Goal: Transaction & Acquisition: Purchase product/service

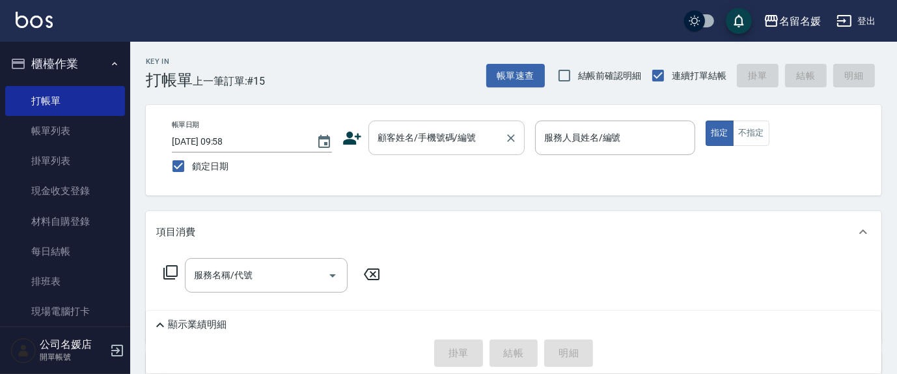
click at [434, 147] on input "顧客姓名/手機號碼/編號" at bounding box center [436, 137] width 125 height 23
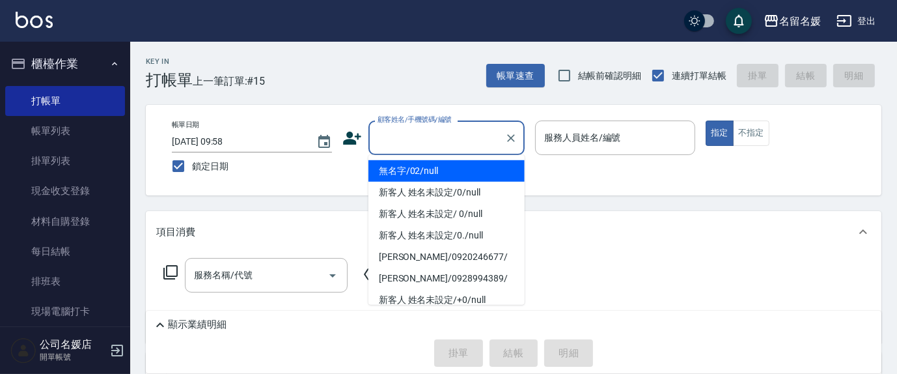
click at [449, 163] on li "無名字/02/null" at bounding box center [447, 170] width 156 height 21
type input "無名字/02/null"
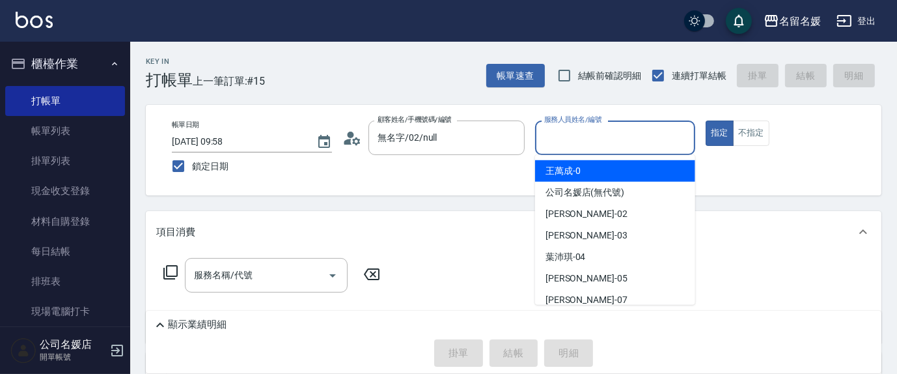
click at [595, 132] on input "服務人員姓名/編號" at bounding box center [615, 137] width 148 height 23
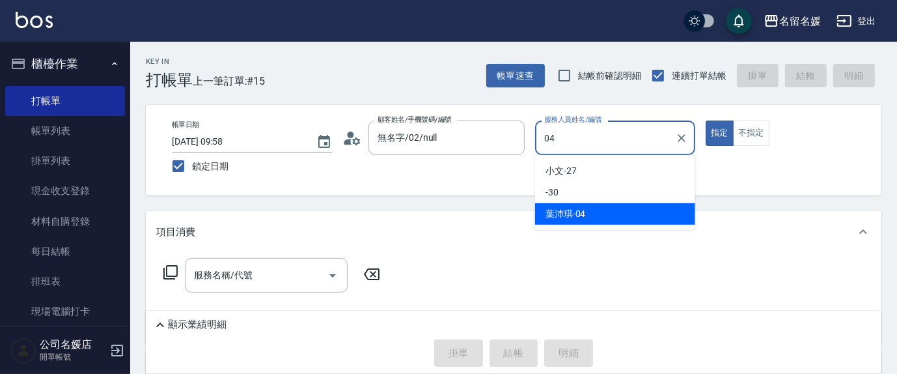
type input "04"
type button "true"
type input "[PERSON_NAME]-04"
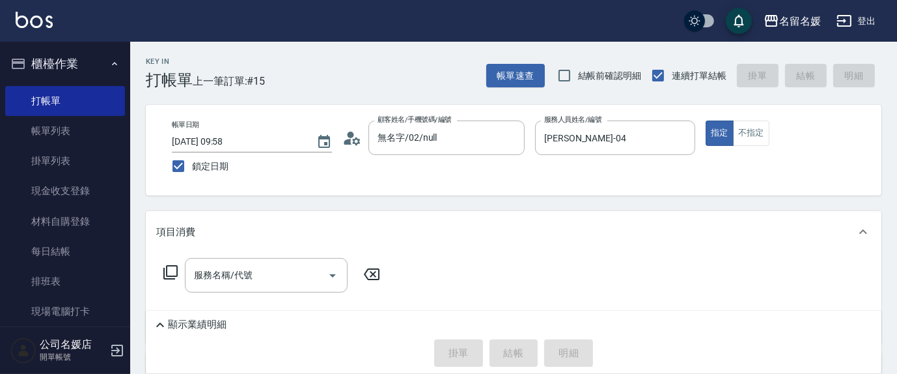
click at [168, 265] on icon at bounding box center [170, 272] width 14 height 14
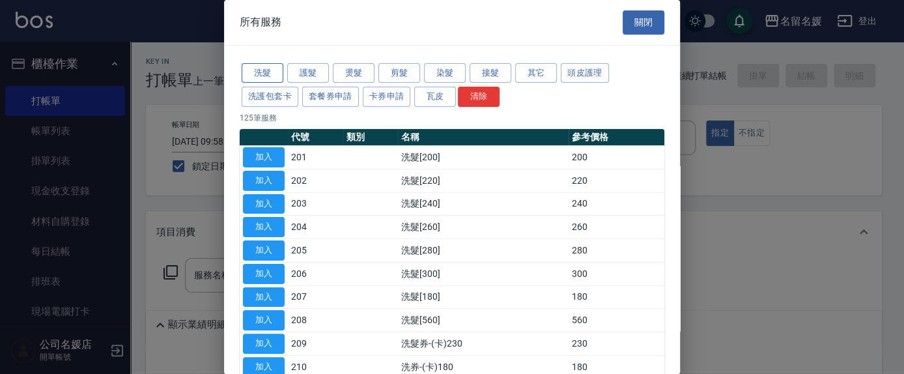
click at [262, 69] on button "洗髮" at bounding box center [263, 73] width 42 height 20
click at [265, 223] on button "加入" at bounding box center [264, 227] width 42 height 20
type input "洗髮[260](204)"
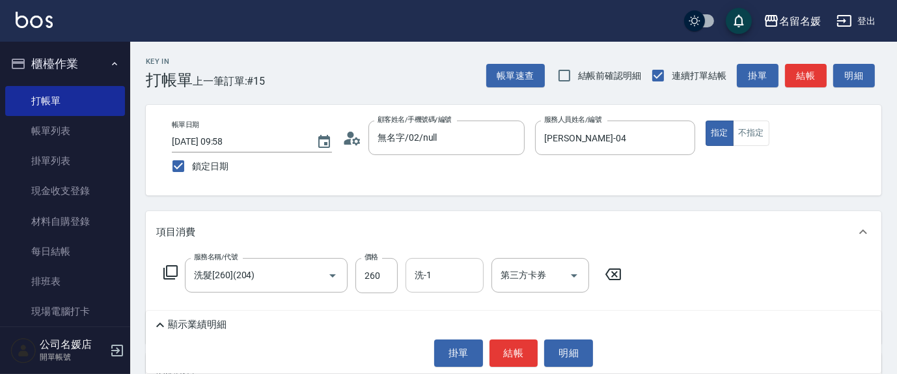
click at [453, 268] on input "洗-1" at bounding box center [445, 275] width 66 height 23
type input "[PERSON_NAME]-26"
click at [174, 270] on icon at bounding box center [171, 272] width 16 height 16
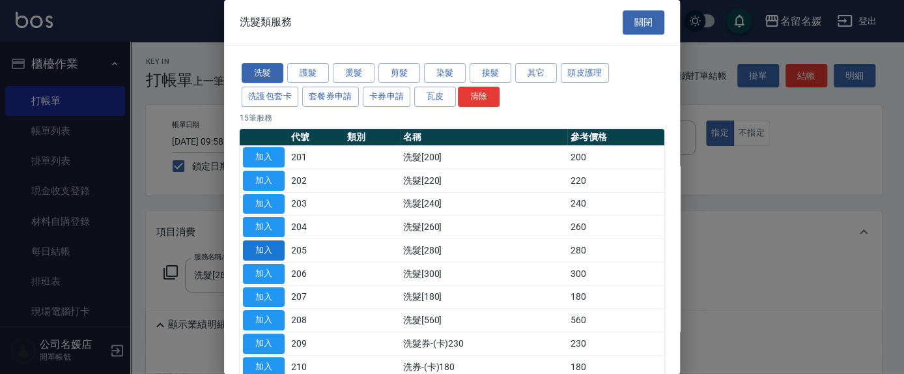
click at [258, 244] on button "加入" at bounding box center [264, 250] width 42 height 20
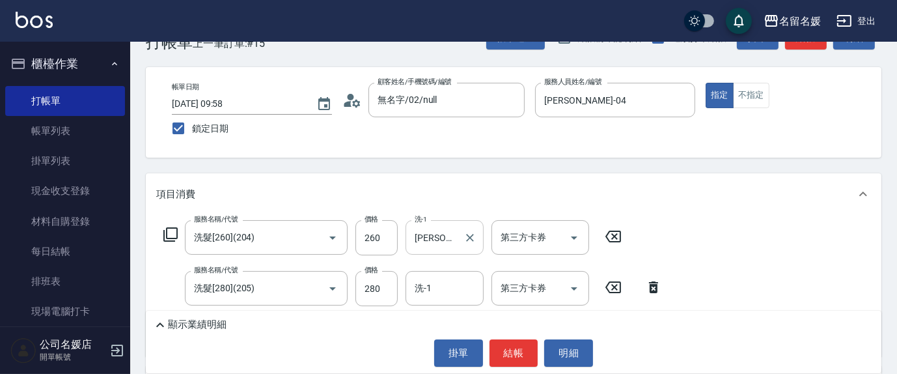
scroll to position [59, 0]
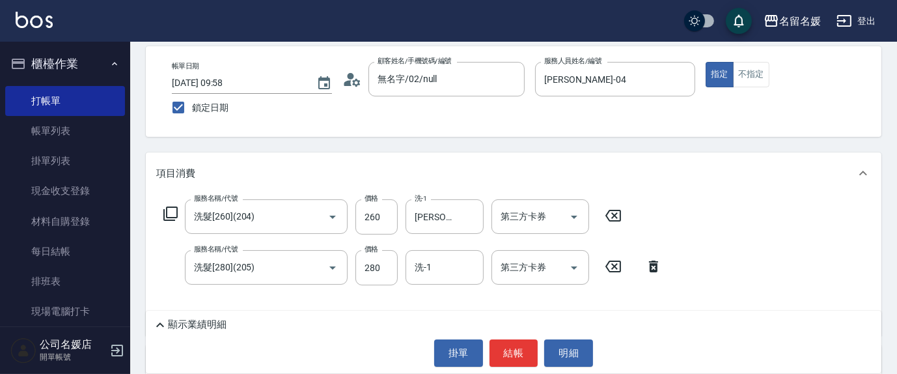
click at [616, 208] on icon at bounding box center [613, 216] width 33 height 16
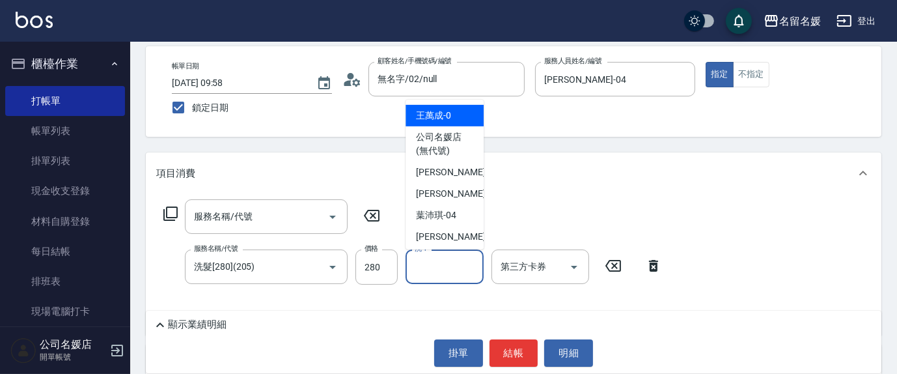
drag, startPoint x: 455, startPoint y: 263, endPoint x: 446, endPoint y: 257, distance: 11.2
click at [451, 262] on input "洗-1" at bounding box center [445, 266] width 66 height 23
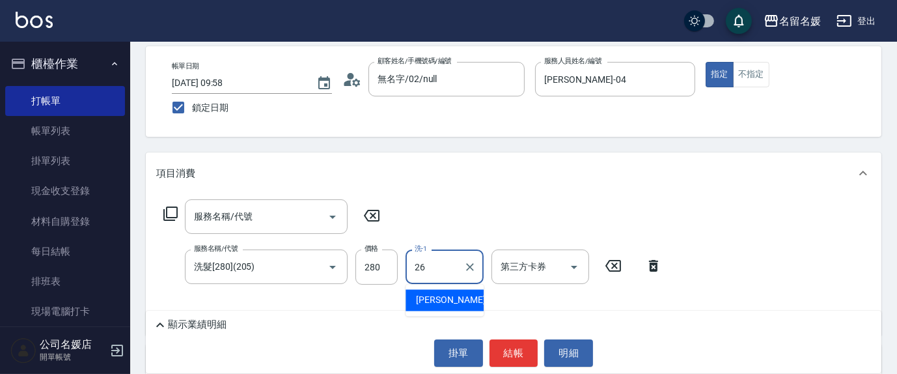
type input "[PERSON_NAME]-26"
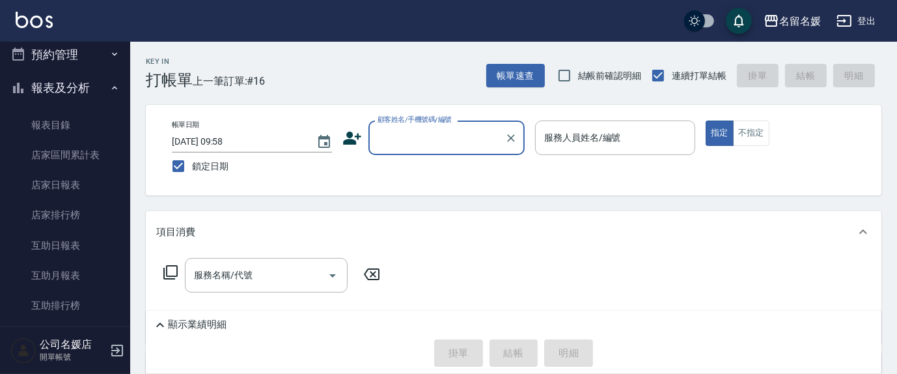
scroll to position [296, 0]
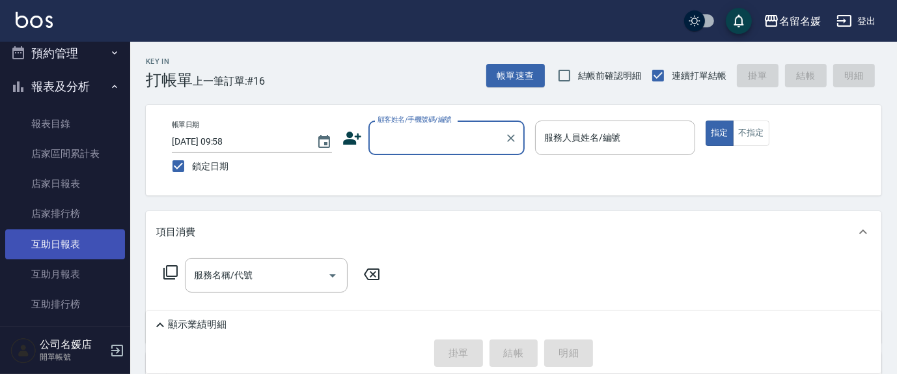
click at [92, 245] on link "互助日報表" at bounding box center [65, 244] width 120 height 30
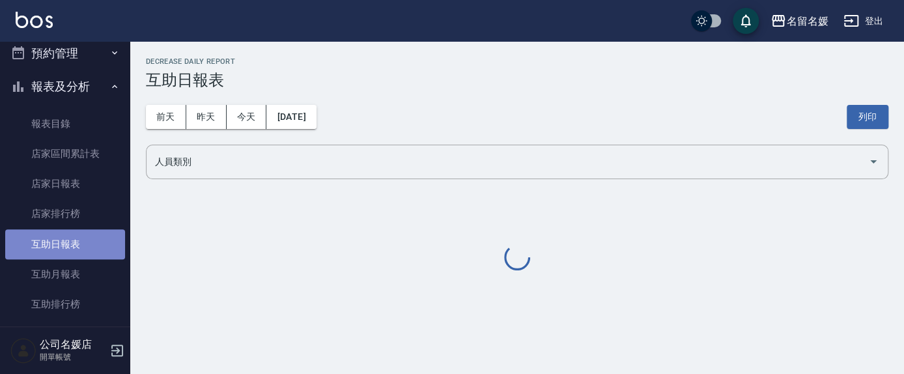
click at [92, 245] on link "互助日報表" at bounding box center [65, 244] width 120 height 30
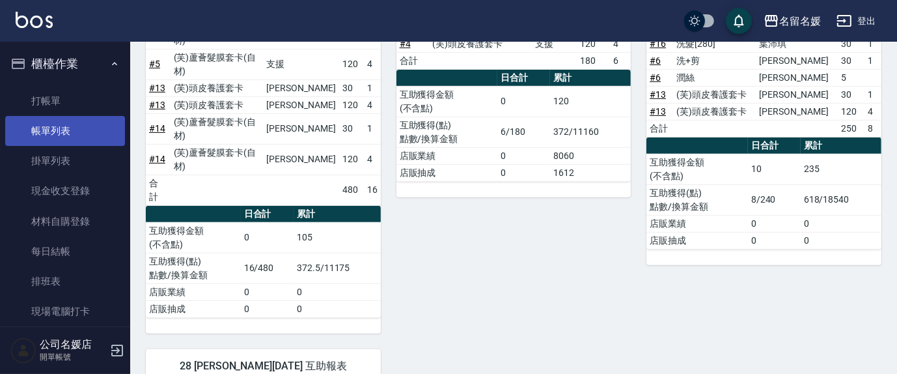
scroll to position [533, 0]
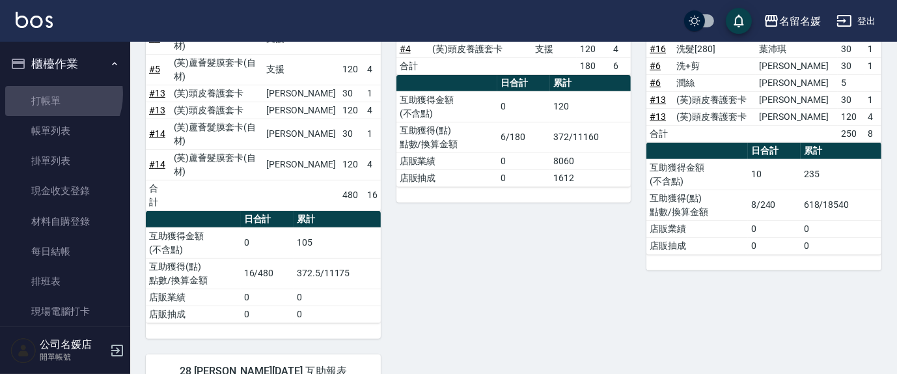
drag, startPoint x: 52, startPoint y: 94, endPoint x: 62, endPoint y: 83, distance: 14.8
click at [53, 93] on link "打帳單" at bounding box center [65, 101] width 120 height 30
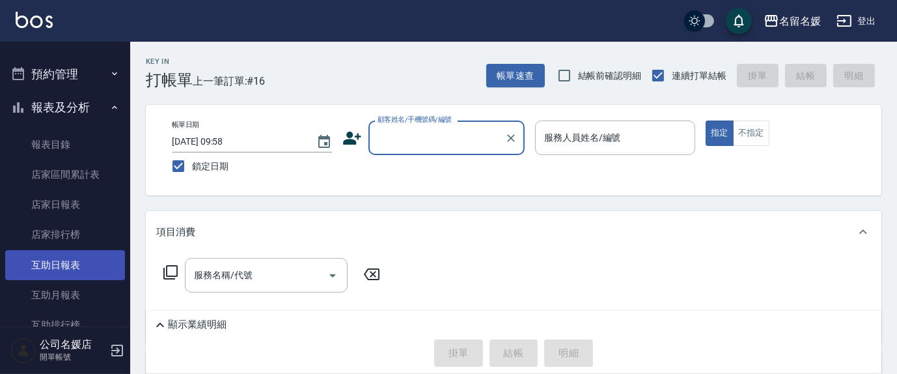
scroll to position [296, 0]
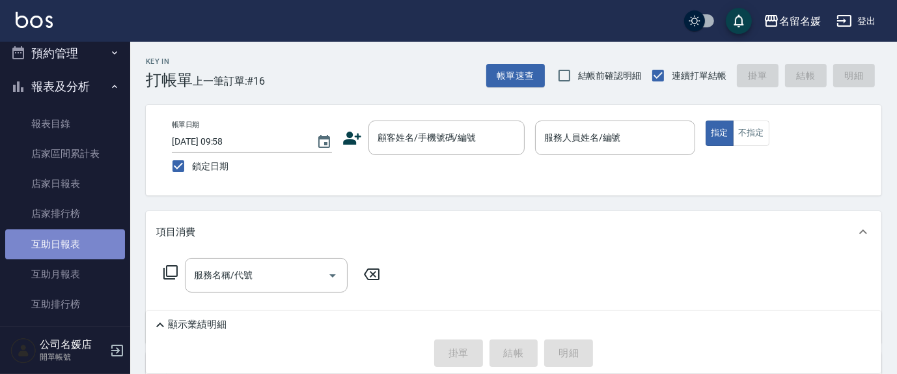
click at [73, 242] on link "互助日報表" at bounding box center [65, 244] width 120 height 30
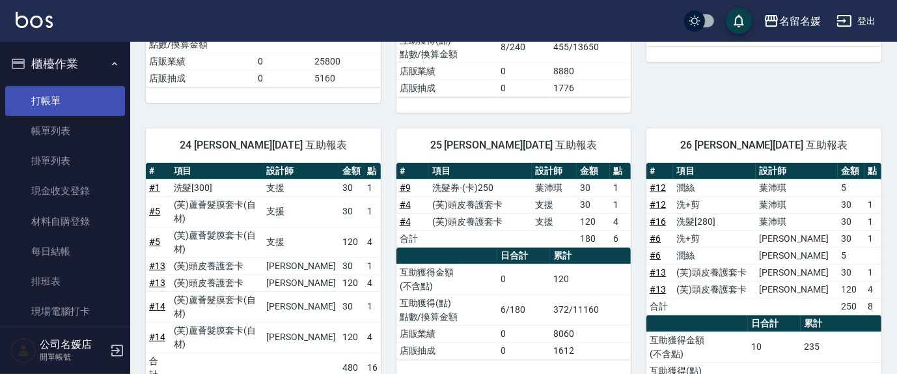
scroll to position [355, 0]
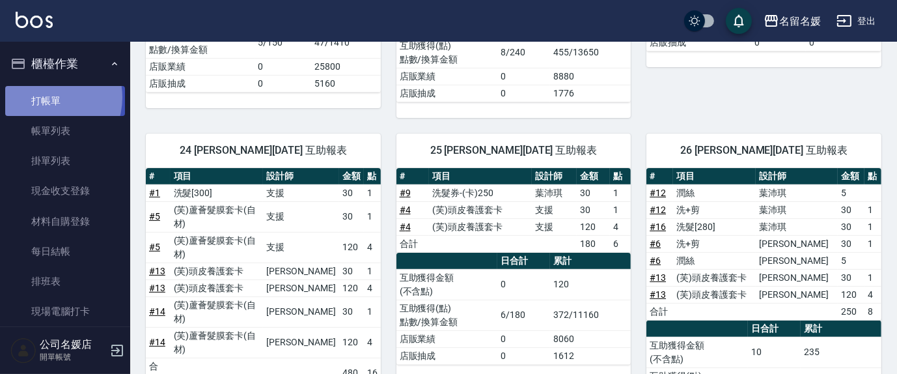
drag, startPoint x: 44, startPoint y: 97, endPoint x: 50, endPoint y: 92, distance: 7.8
click at [45, 97] on link "打帳單" at bounding box center [65, 101] width 120 height 30
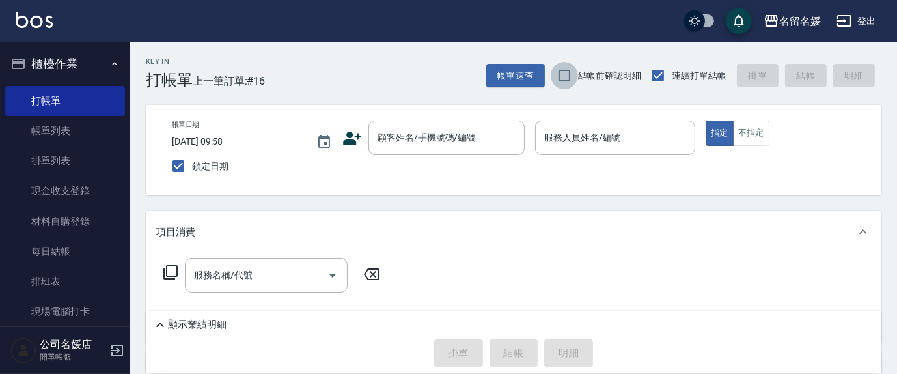
click at [568, 74] on input "結帳前確認明細" at bounding box center [564, 75] width 27 height 27
checkbox input "true"
drag, startPoint x: 55, startPoint y: 45, endPoint x: 79, endPoint y: 47, distance: 24.2
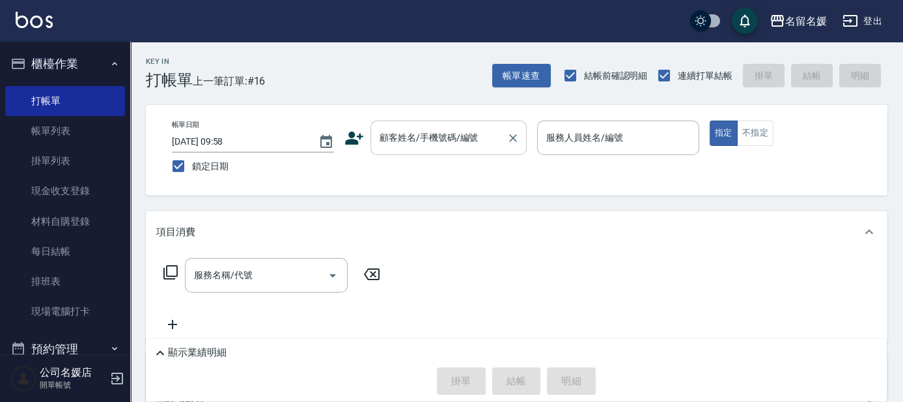
click at [473, 130] on input "顧客姓名/手機號碼/編號" at bounding box center [438, 137] width 125 height 23
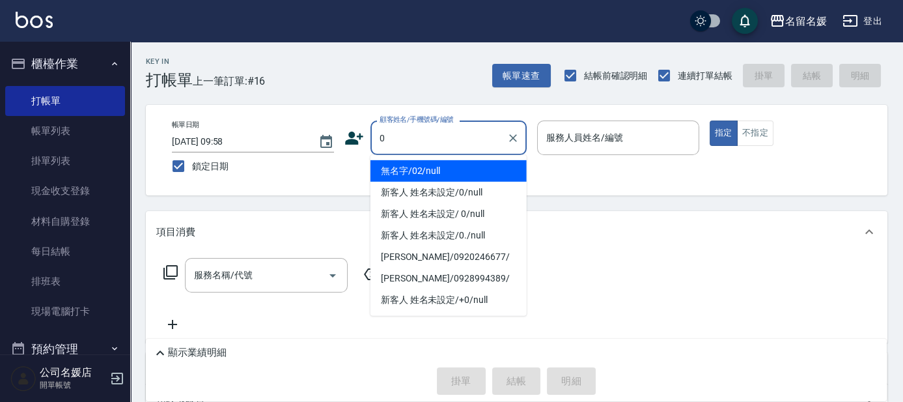
type input "0"
type input "無名字/02/null"
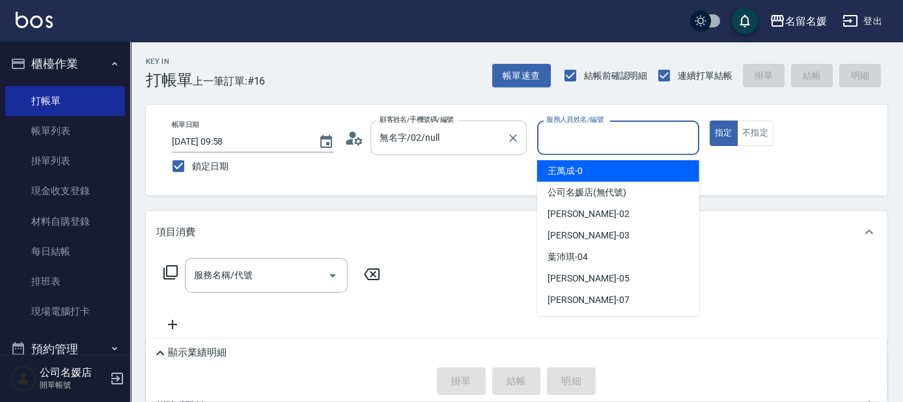
type input "新客人 姓名未設定/0/null"
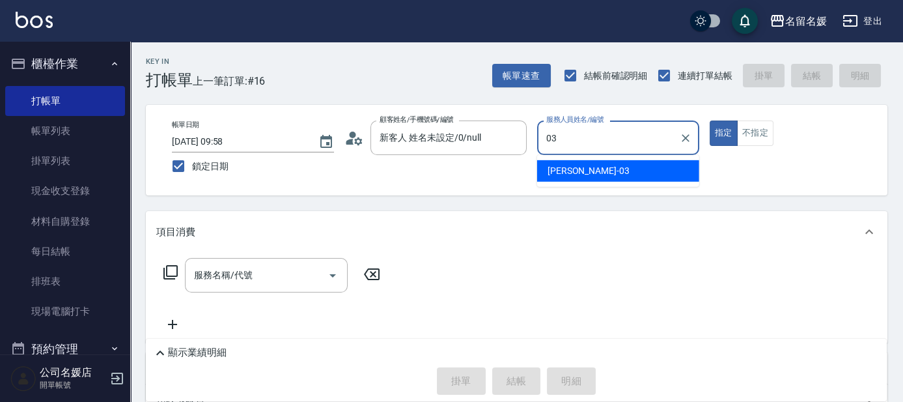
type input "03"
type button "true"
type input "[PERSON_NAME]-03"
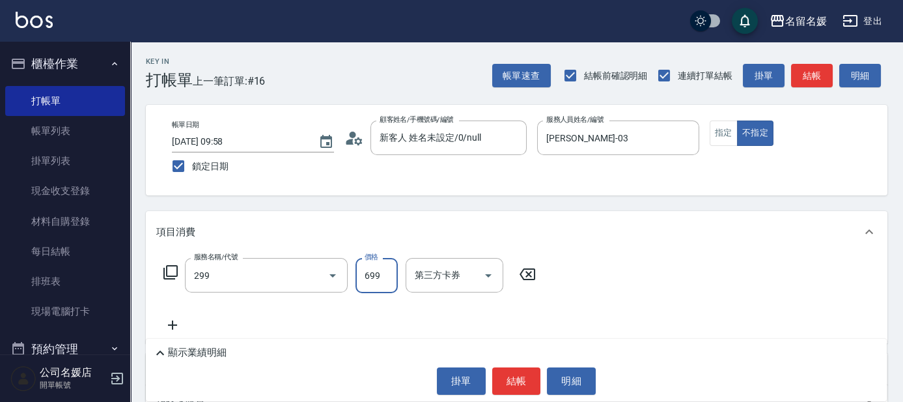
type input "滾珠洗髮699(299)"
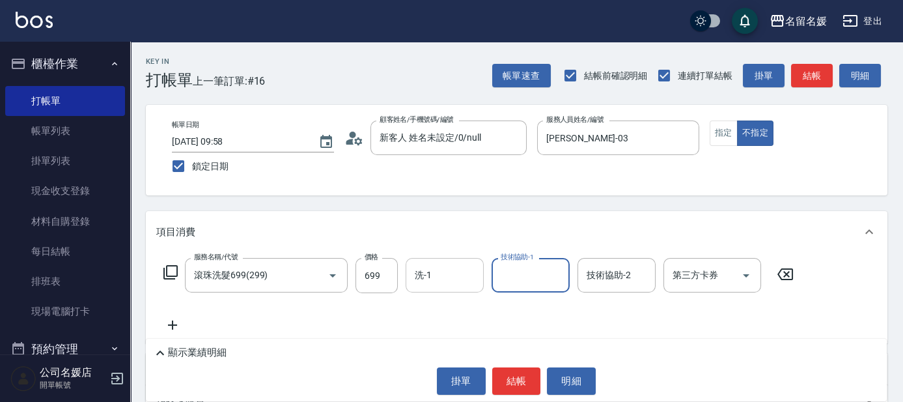
click at [460, 283] on input "洗-1" at bounding box center [445, 275] width 66 height 23
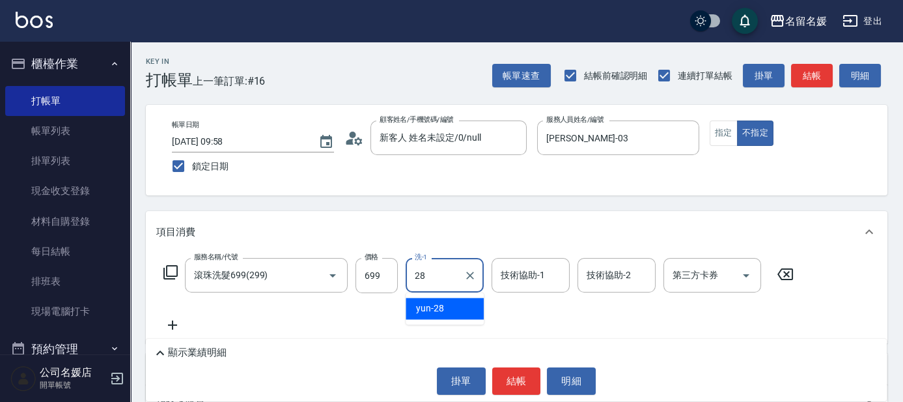
type input "28"
type input "2"
type input "yun-28"
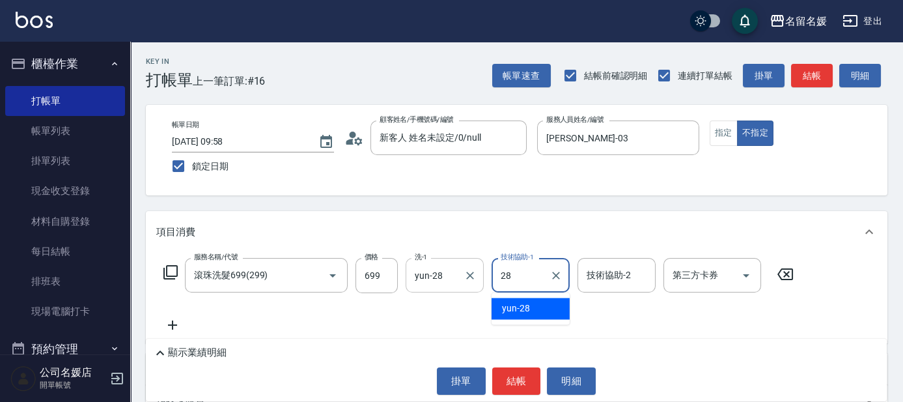
type input "yun-28"
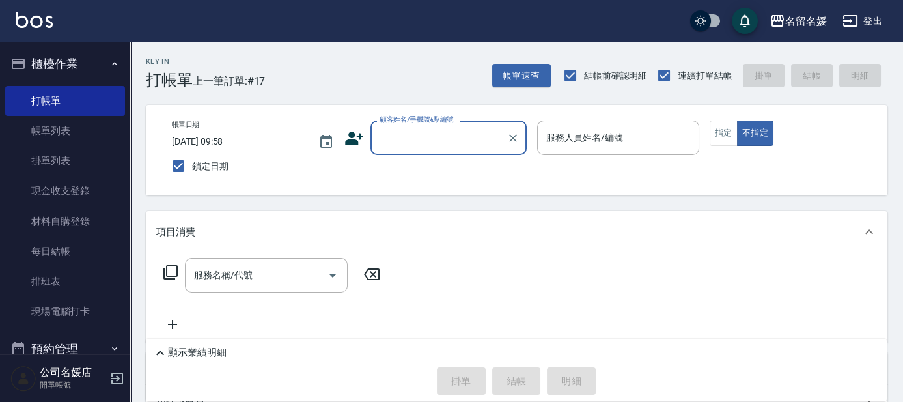
click at [441, 139] on input "顧客姓名/手機號碼/編號" at bounding box center [438, 137] width 125 height 23
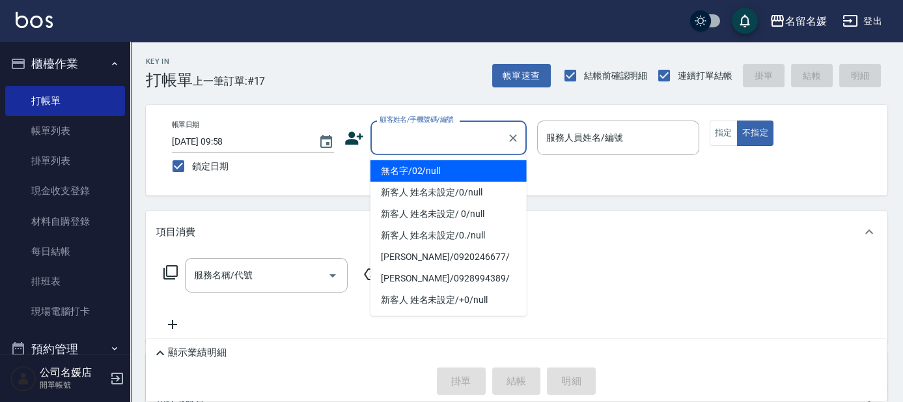
drag, startPoint x: 444, startPoint y: 171, endPoint x: 466, endPoint y: 150, distance: 30.4
click at [444, 171] on li "無名字/02/null" at bounding box center [448, 170] width 156 height 21
type input "無名字/02/null"
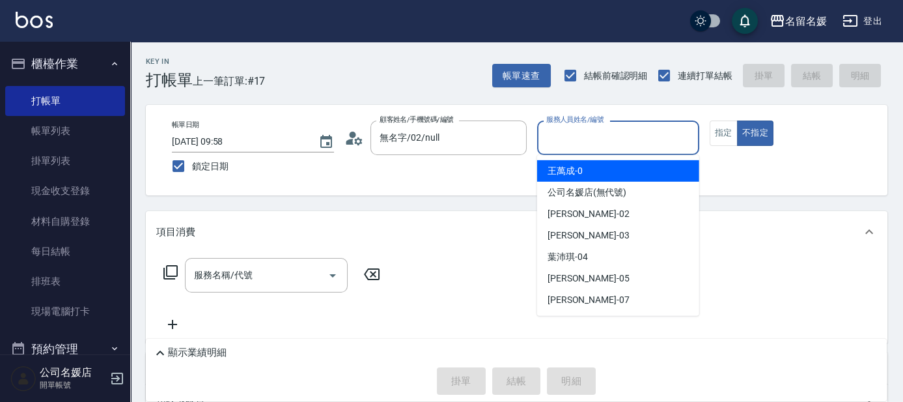
drag, startPoint x: 594, startPoint y: 142, endPoint x: 595, endPoint y: 134, distance: 7.9
click at [595, 134] on input "服務人員姓名/編號" at bounding box center [618, 137] width 150 height 23
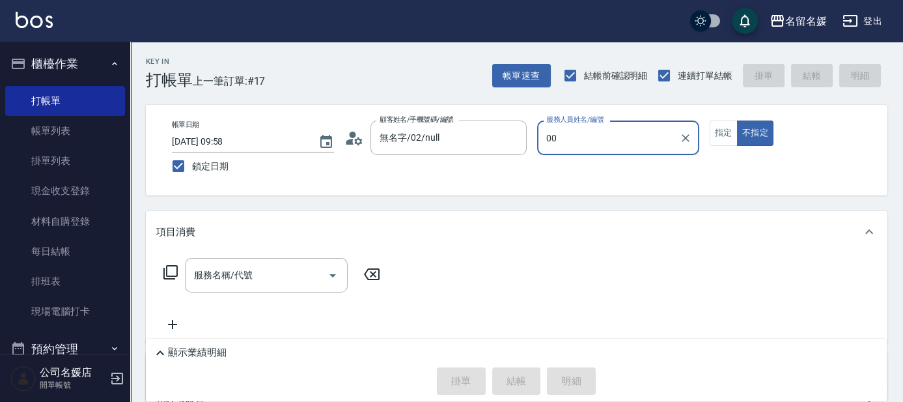
type input "00"
click at [737, 120] on button "不指定" at bounding box center [755, 132] width 36 height 25
type button "false"
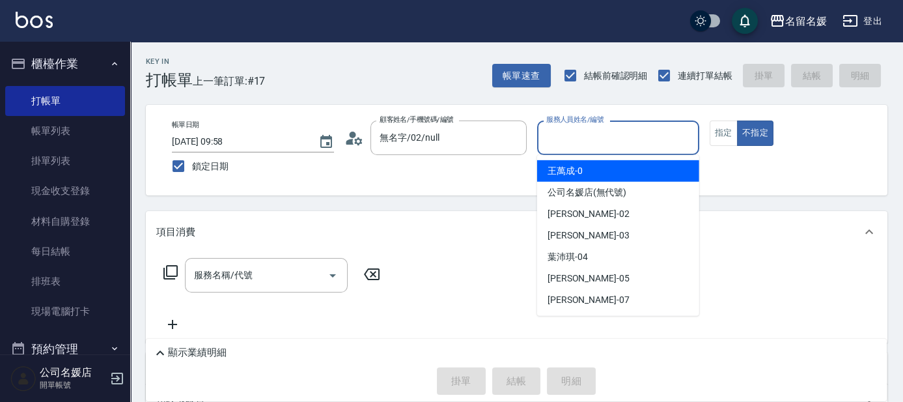
click at [600, 144] on input "服務人員姓名/編號" at bounding box center [618, 137] width 150 height 23
click at [587, 176] on div "[PERSON_NAME]-0" at bounding box center [618, 170] width 162 height 21
type input "[PERSON_NAME]-0"
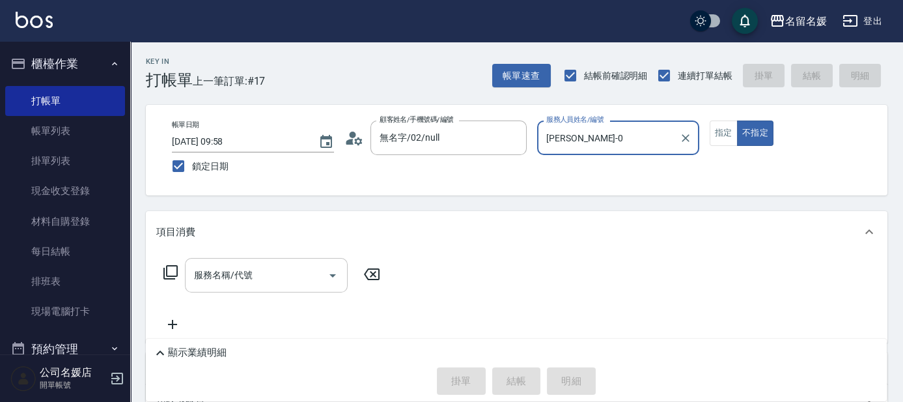
click at [266, 276] on input "服務名稱/代號" at bounding box center [257, 275] width 132 height 23
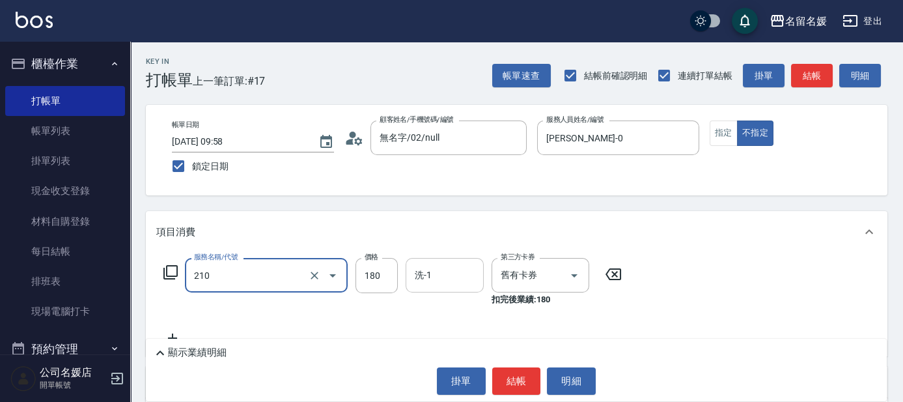
click at [441, 279] on input "洗-1" at bounding box center [445, 275] width 66 height 23
type input "洗券-(卡)180(210)"
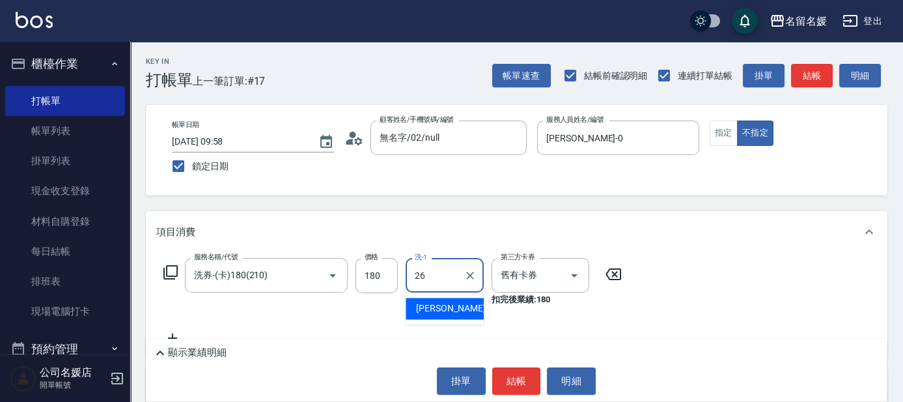
type input "[PERSON_NAME]-26"
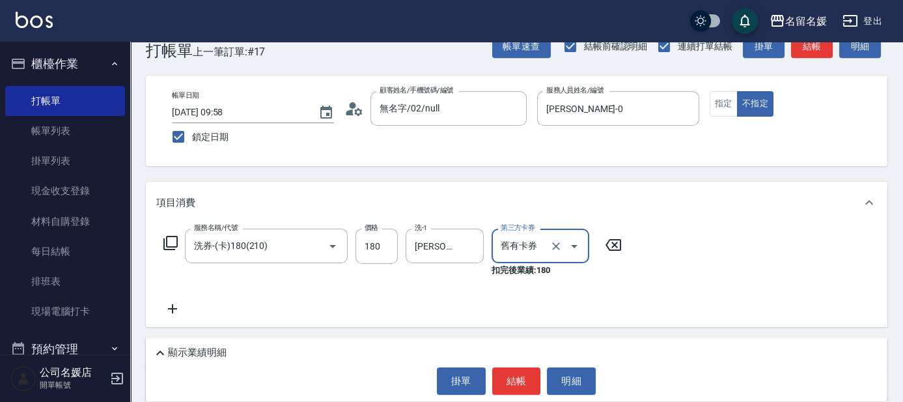
scroll to position [59, 0]
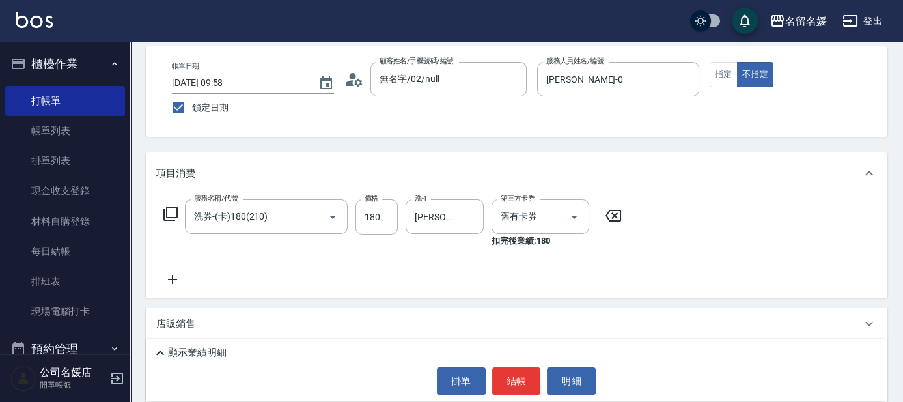
click at [173, 281] on icon at bounding box center [172, 280] width 33 height 16
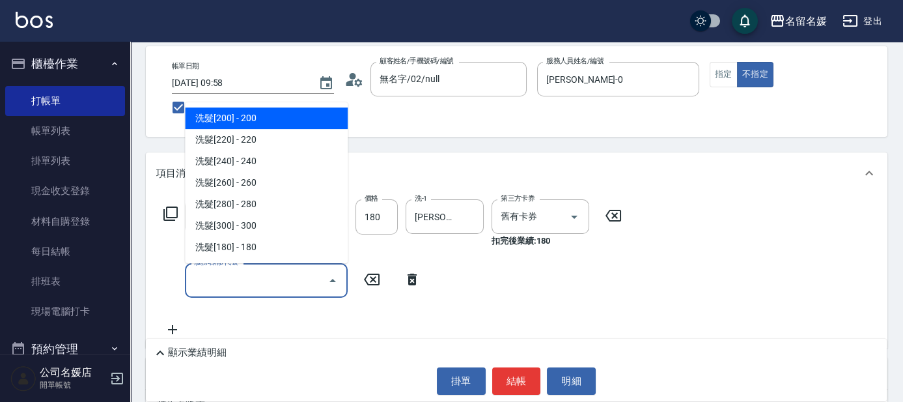
click at [222, 272] on input "服務名稱/代號" at bounding box center [257, 280] width 132 height 23
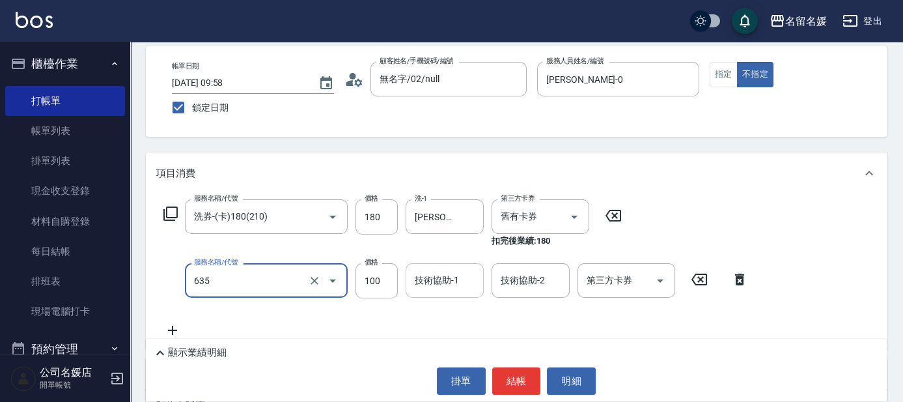
click at [443, 285] on div "技術協助-1 技術協助-1" at bounding box center [445, 280] width 78 height 35
type input "[PERSON_NAME].玻酸.晶膜.水療(635)"
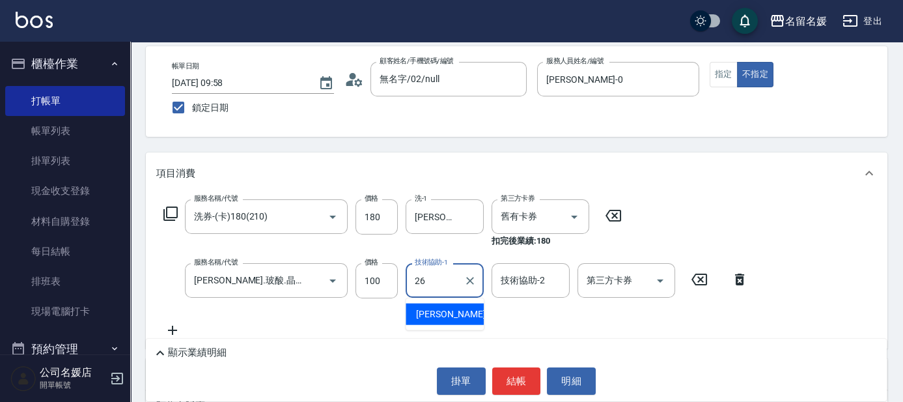
type input "[PERSON_NAME]-26"
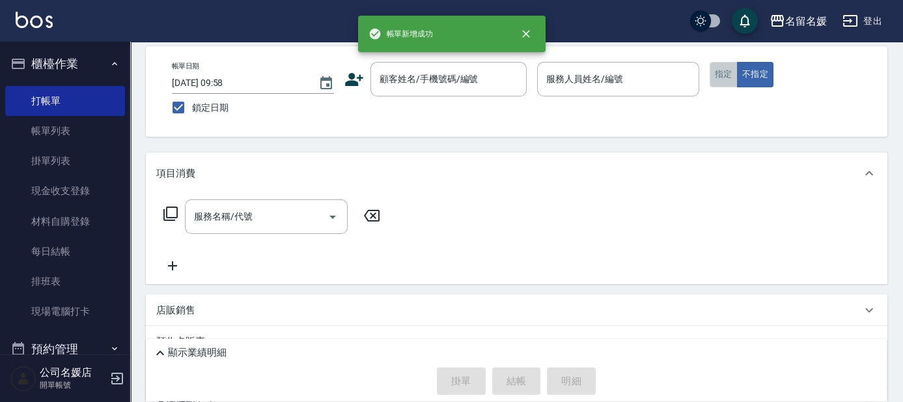
click at [729, 70] on button "指定" at bounding box center [724, 74] width 28 height 25
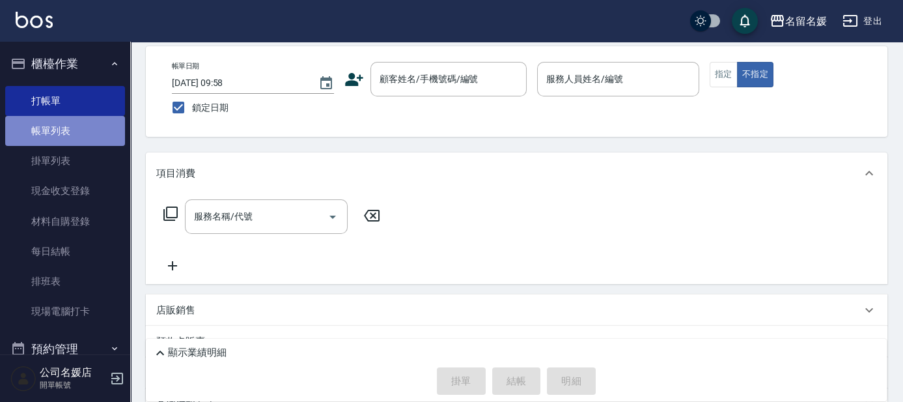
click at [71, 123] on link "帳單列表" at bounding box center [65, 131] width 120 height 30
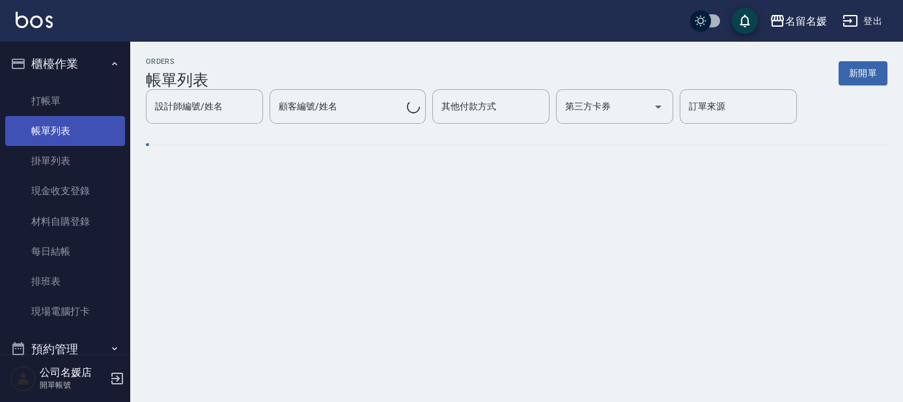
scroll to position [177, 0]
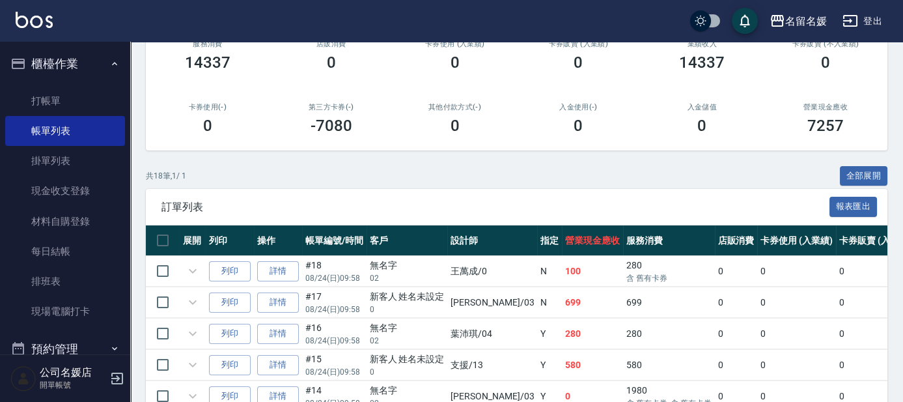
click at [274, 272] on link "詳情" at bounding box center [278, 271] width 42 height 20
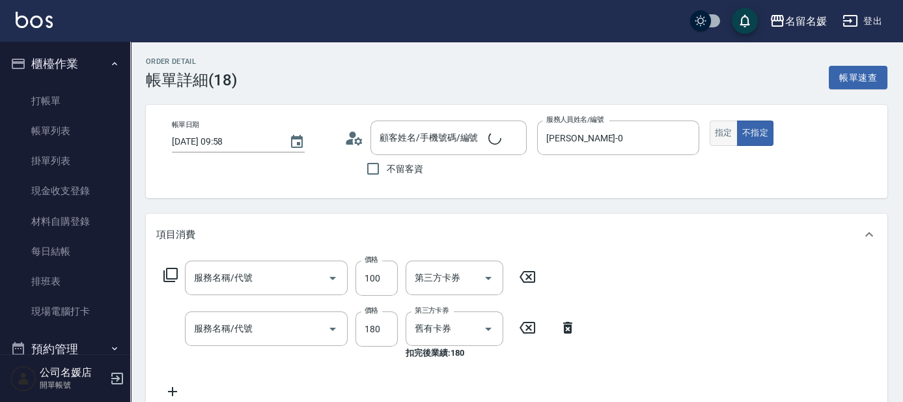
type input "[DATE] 09:58"
type input "[PERSON_NAME]-0"
click at [722, 133] on button "指定" at bounding box center [724, 132] width 28 height 25
type input "[PERSON_NAME].玻酸.晶膜.水療(635)"
type input "洗券-(卡)180(210)"
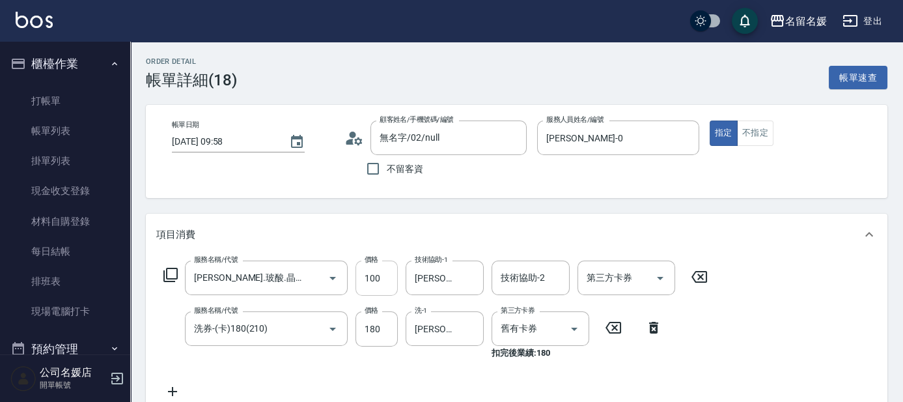
type input "無名字/02/null"
type button "true"
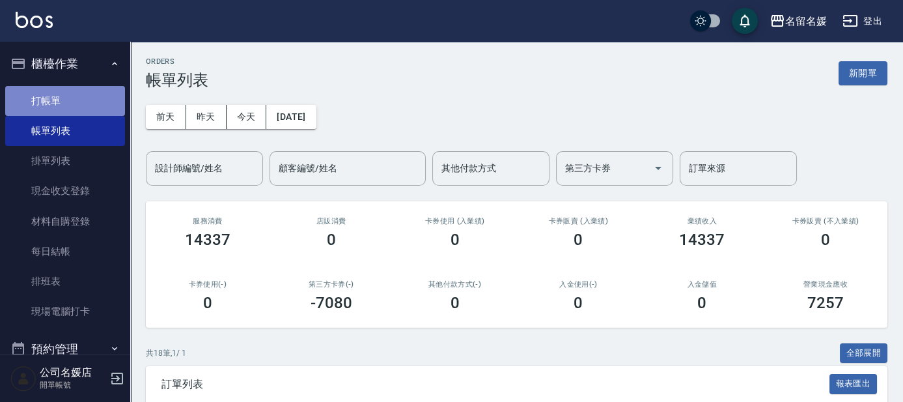
click at [87, 94] on link "打帳單" at bounding box center [65, 101] width 120 height 30
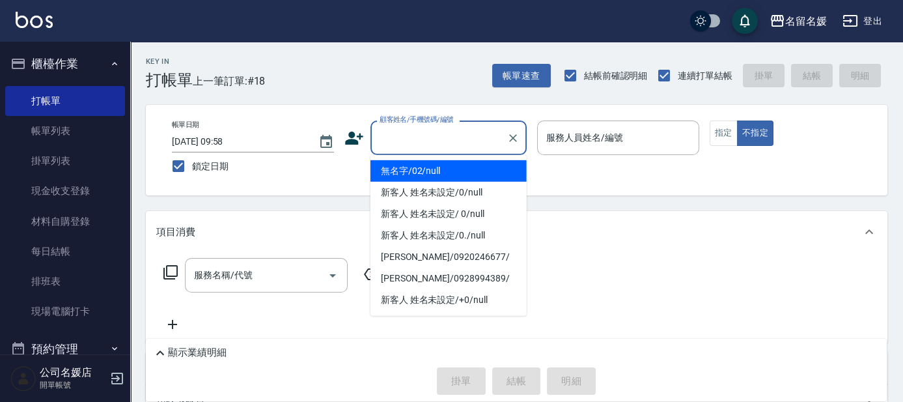
drag, startPoint x: 466, startPoint y: 147, endPoint x: 461, endPoint y: 199, distance: 52.9
click at [466, 164] on body "名留名媛 登出 櫃檯作業 打帳單 帳單列表 掛單列表 現金收支登錄 材料自購登錄 每日結帳 排班表 現場電腦打卡 預約管理 預約管理 單日預約紀錄 單週預約紀…" at bounding box center [451, 290] width 903 height 581
click at [462, 169] on li "無名字/02/null" at bounding box center [448, 170] width 156 height 21
type input "無名字/02/null"
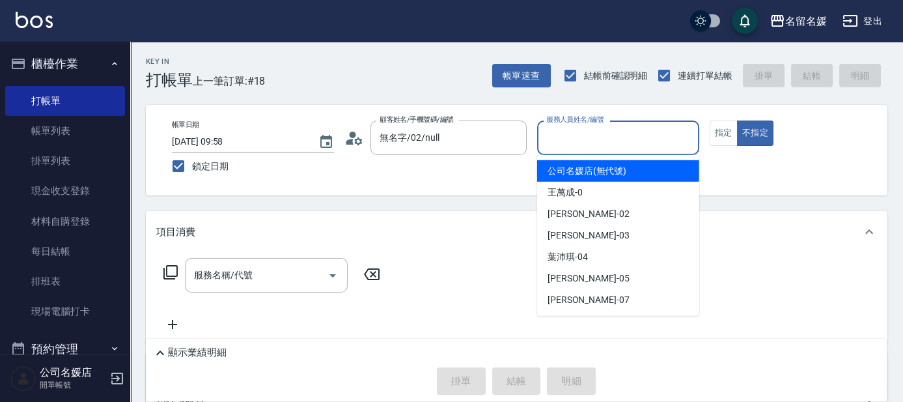
click at [604, 129] on input "服務人員姓名/編號" at bounding box center [618, 137] width 150 height 23
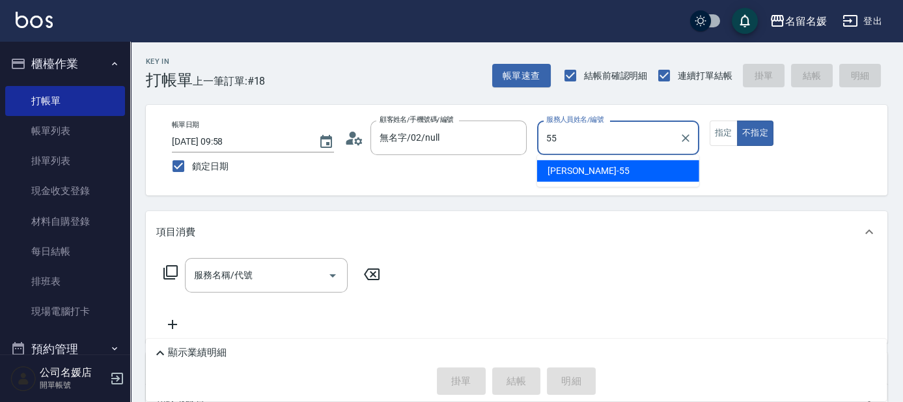
type input "55"
type button "false"
type input "[PERSON_NAME]-55"
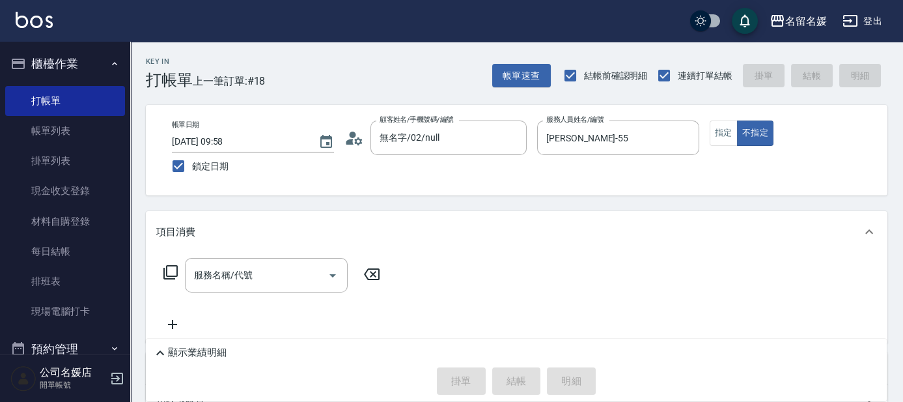
click at [173, 272] on icon at bounding box center [171, 272] width 16 height 16
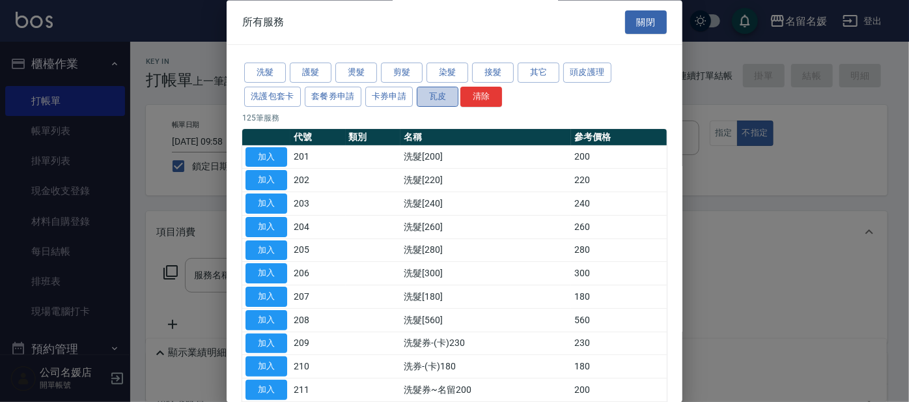
drag, startPoint x: 439, startPoint y: 91, endPoint x: 443, endPoint y: 100, distance: 10.2
click at [440, 91] on button "瓦皮" at bounding box center [438, 97] width 42 height 20
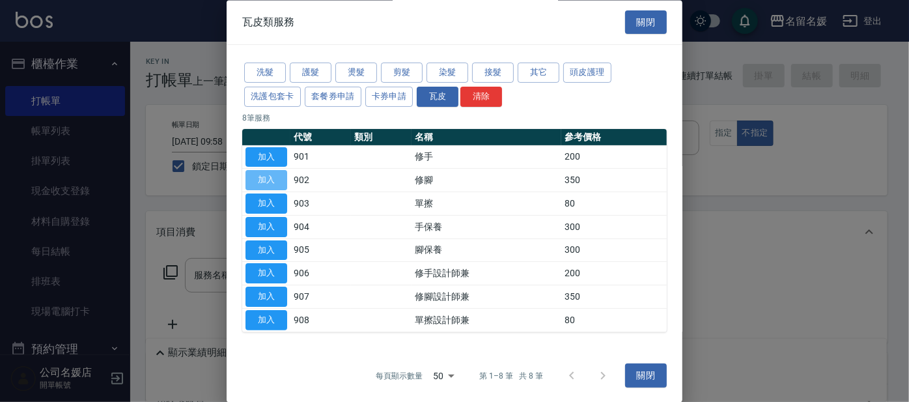
drag, startPoint x: 269, startPoint y: 179, endPoint x: 290, endPoint y: 188, distance: 22.5
click at [279, 183] on button "加入" at bounding box center [266, 181] width 42 height 20
type input "修腳(902)"
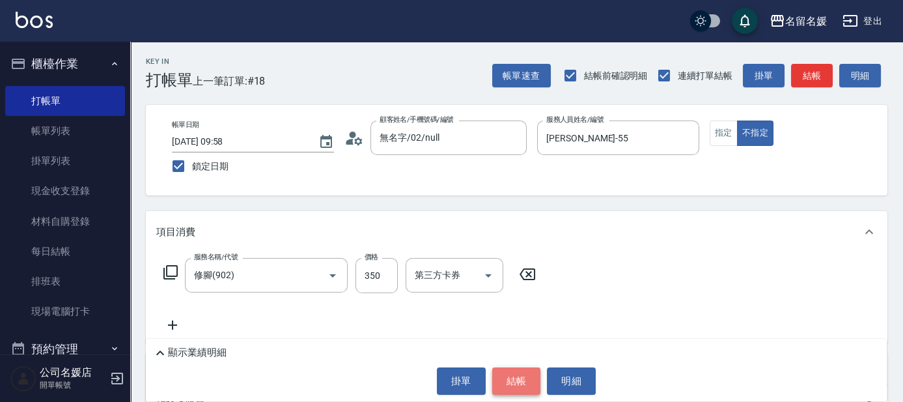
click at [514, 373] on button "結帳" at bounding box center [516, 380] width 49 height 27
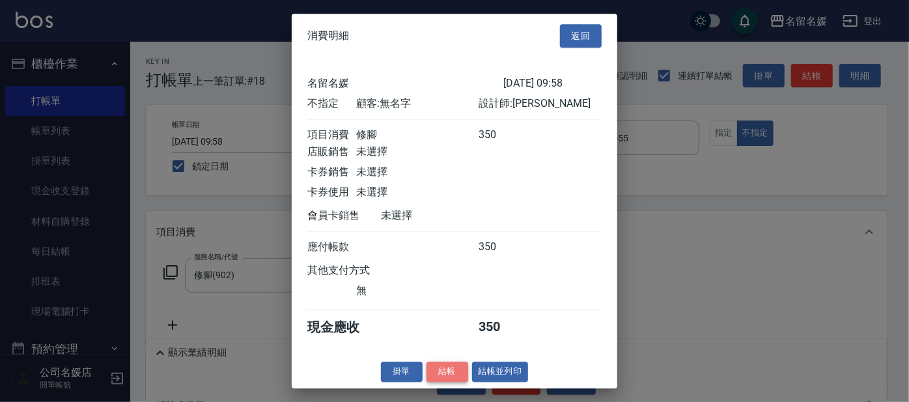
click at [438, 373] on button "結帳" at bounding box center [447, 371] width 42 height 20
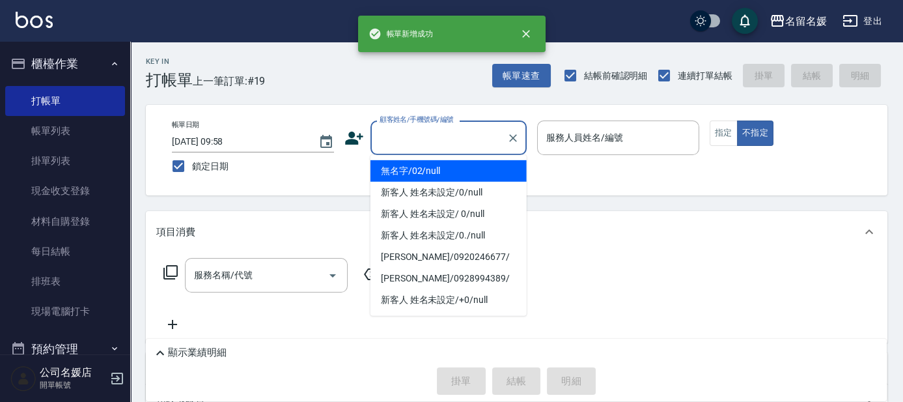
click at [461, 143] on input "顧客姓名/手機號碼/編號" at bounding box center [438, 137] width 125 height 23
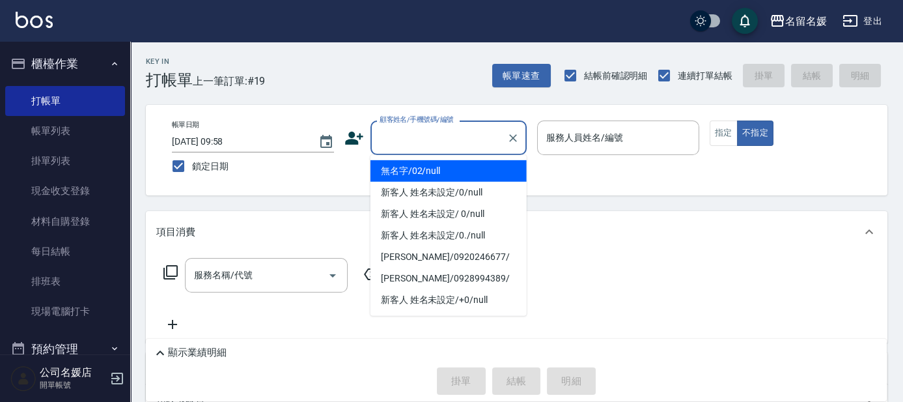
click at [451, 172] on li "無名字/02/null" at bounding box center [448, 170] width 156 height 21
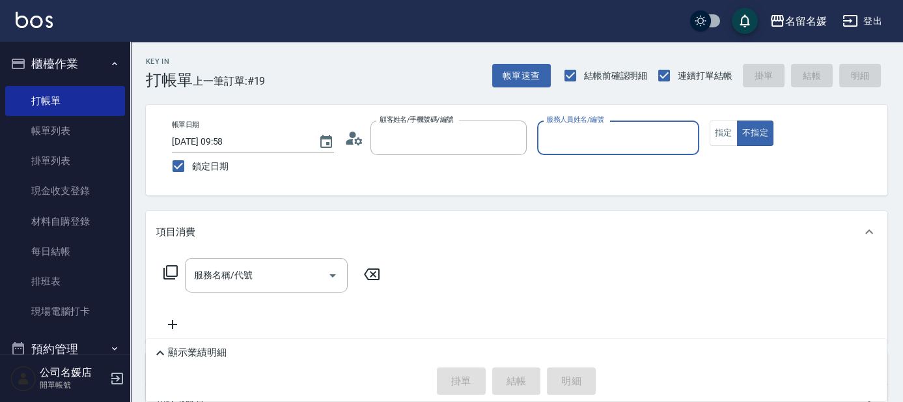
type input "無名字/02/null"
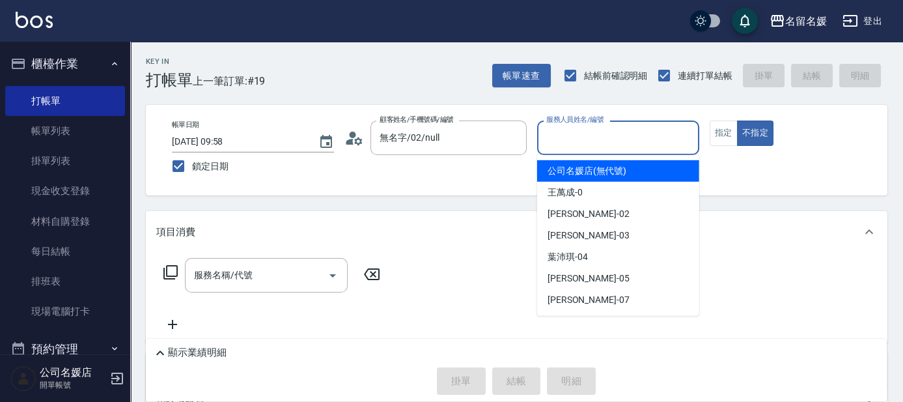
click at [609, 139] on input "服務人員姓名/編號" at bounding box center [618, 137] width 150 height 23
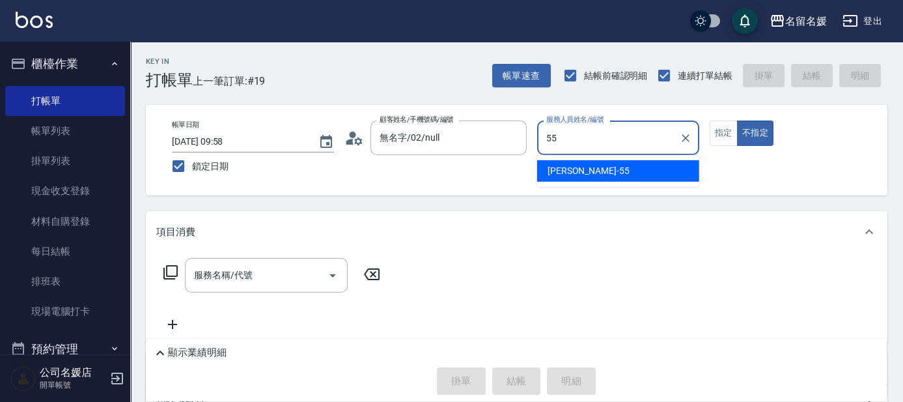
type input "[PERSON_NAME]-55"
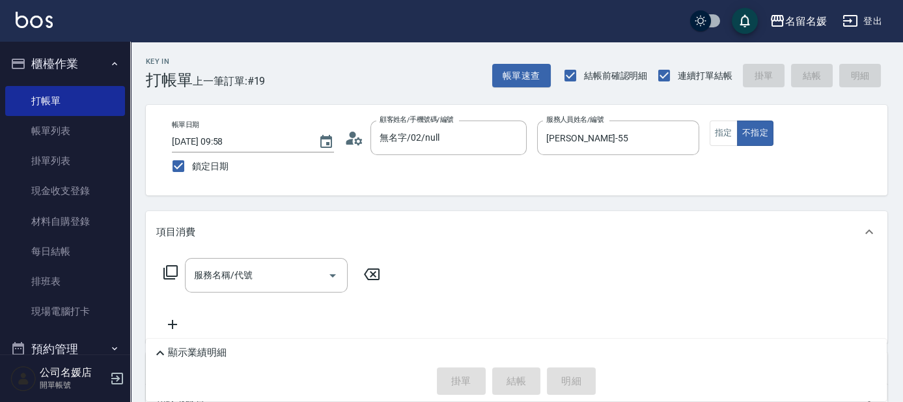
click at [173, 272] on icon at bounding box center [171, 272] width 16 height 16
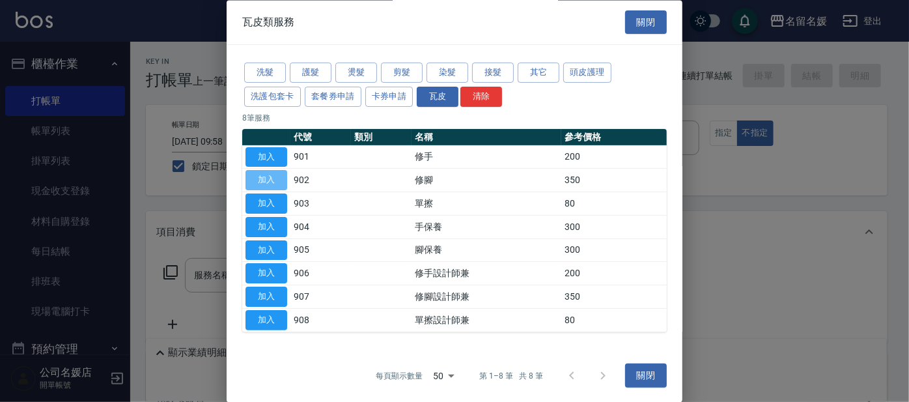
click at [272, 180] on button "加入" at bounding box center [266, 181] width 42 height 20
type input "修腳(902)"
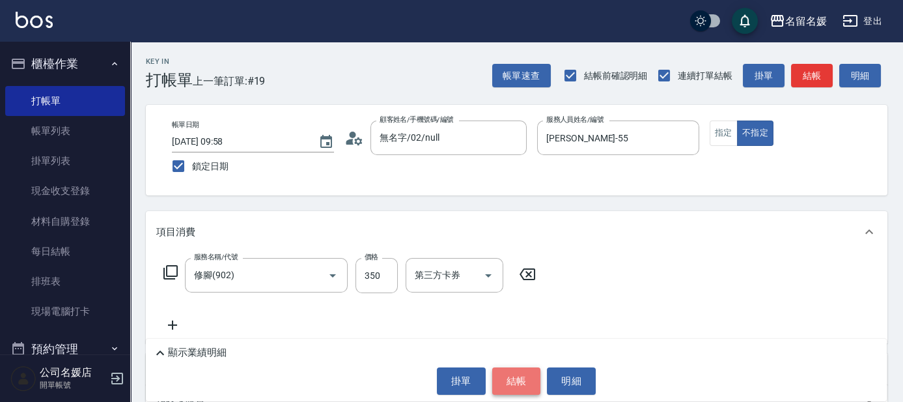
click at [513, 373] on button "結帳" at bounding box center [516, 380] width 49 height 27
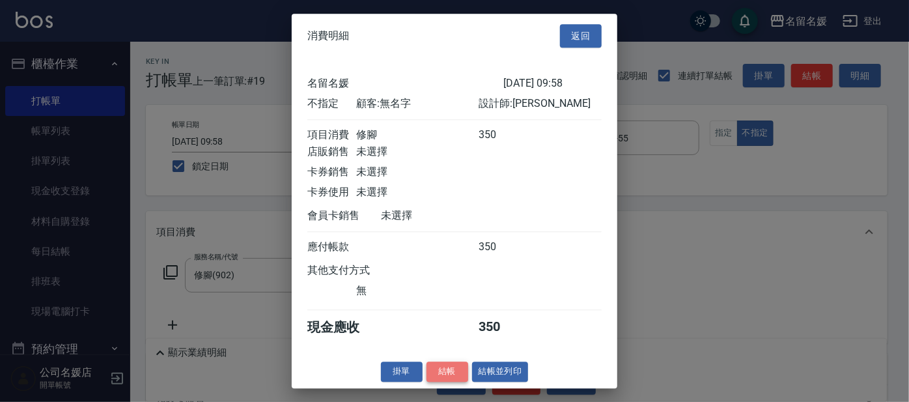
click at [436, 373] on button "結帳" at bounding box center [447, 371] width 42 height 20
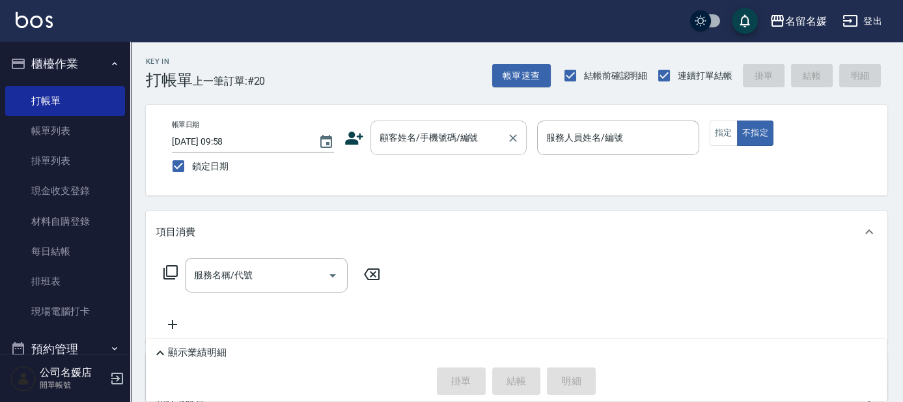
click at [489, 138] on input "顧客姓名/手機號碼/編號" at bounding box center [438, 137] width 125 height 23
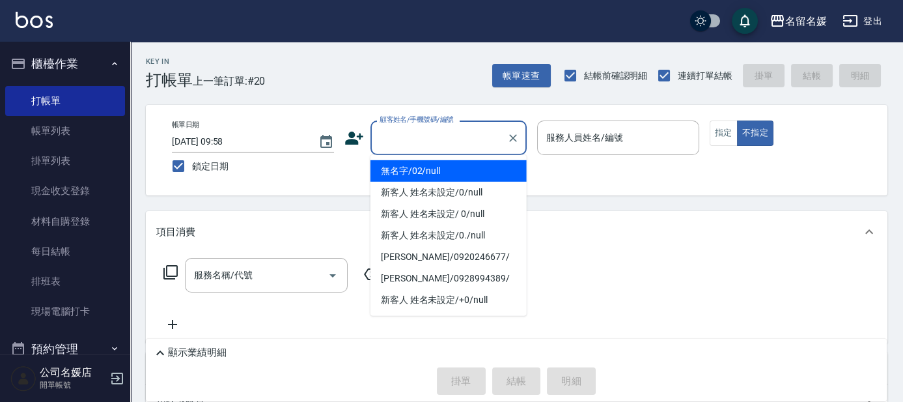
type input "0"
type input "無名字/02/null"
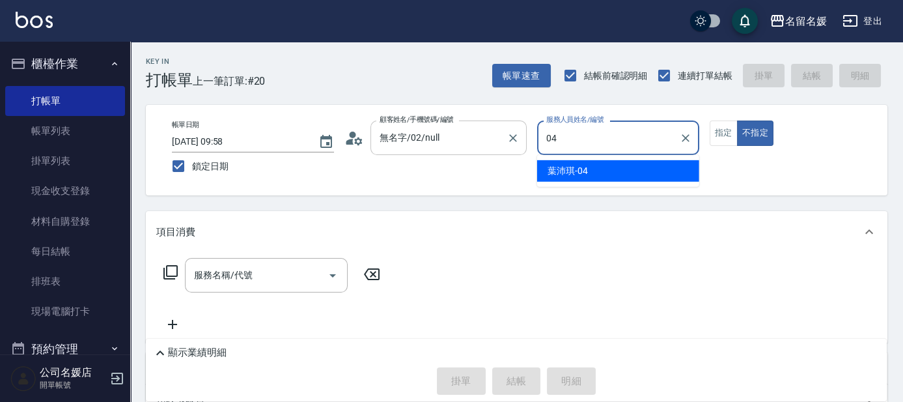
type input "[PERSON_NAME]-04"
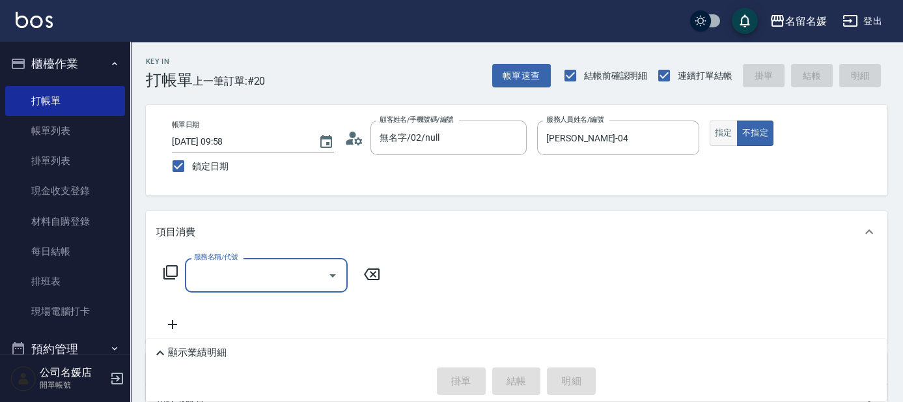
click at [717, 133] on button "指定" at bounding box center [724, 132] width 28 height 25
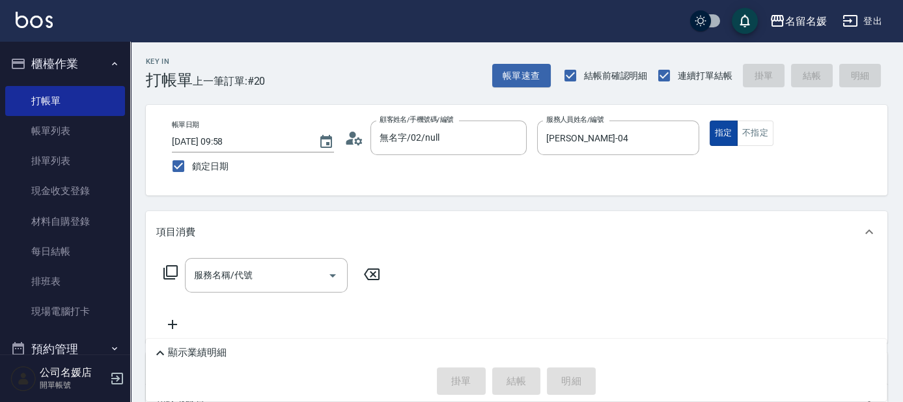
type button "true"
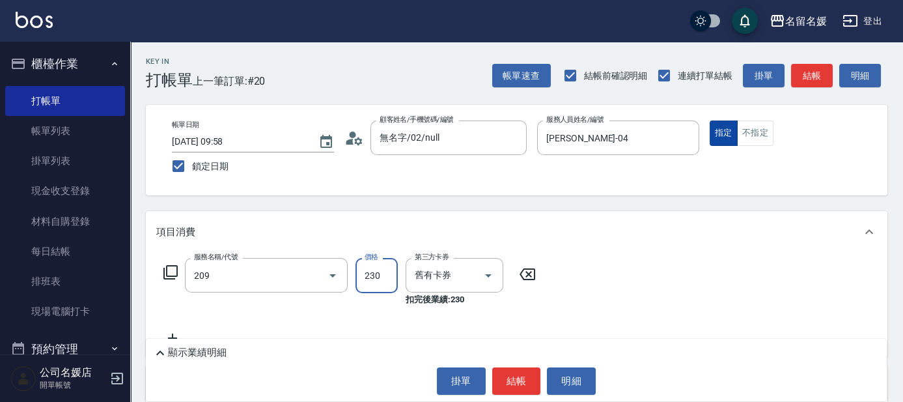
type input "洗髮券-(卡)230(209)"
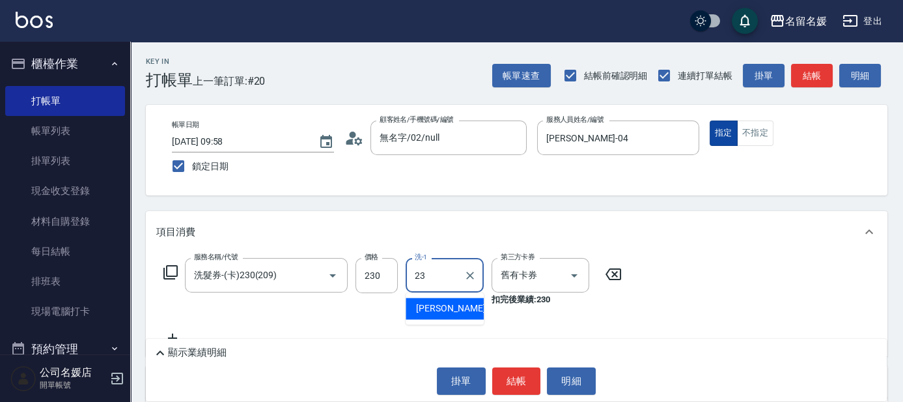
type input "[PERSON_NAME]-23"
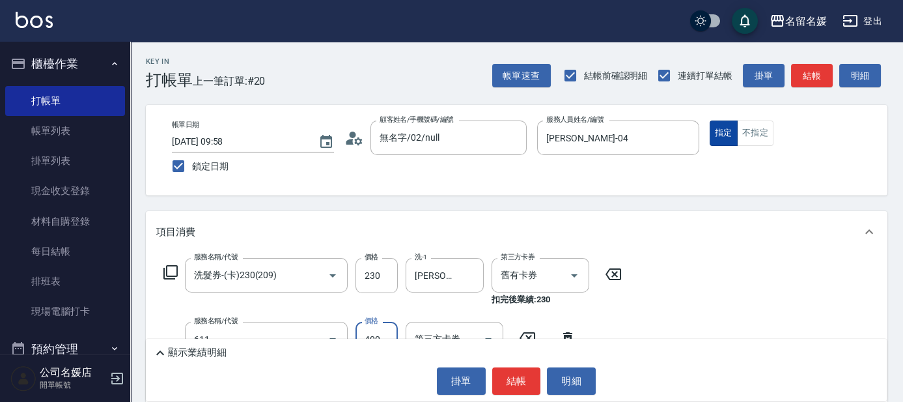
type input "自備護髮(611)"
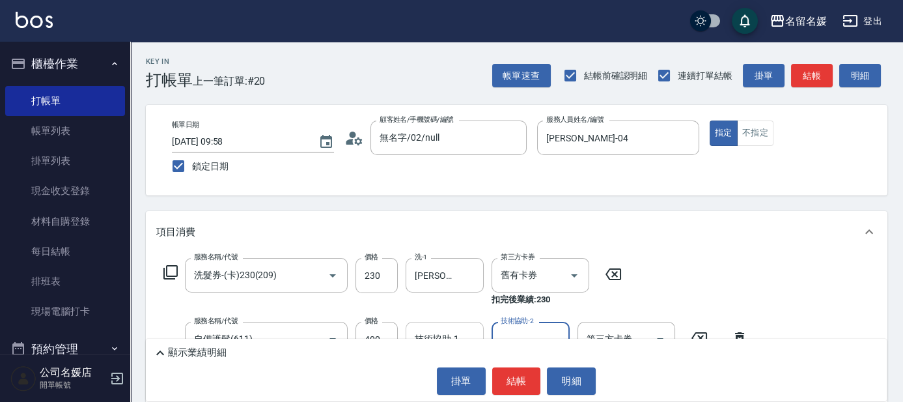
click at [415, 335] on div "技術協助-1 技術協助-1" at bounding box center [445, 339] width 78 height 35
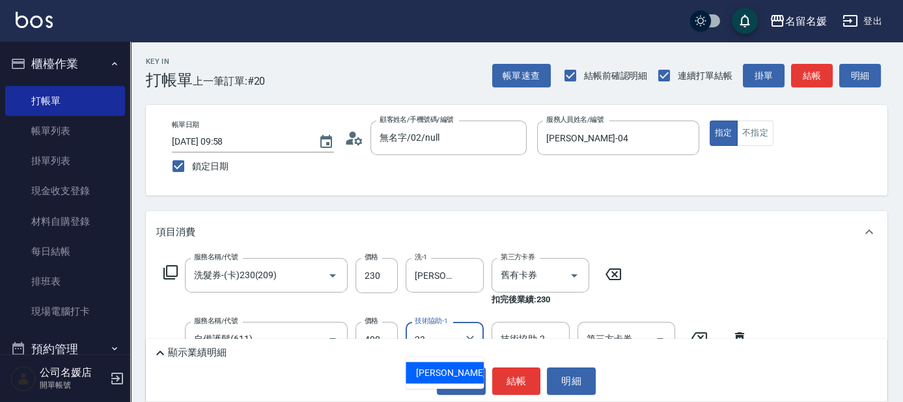
type input "[PERSON_NAME]-23"
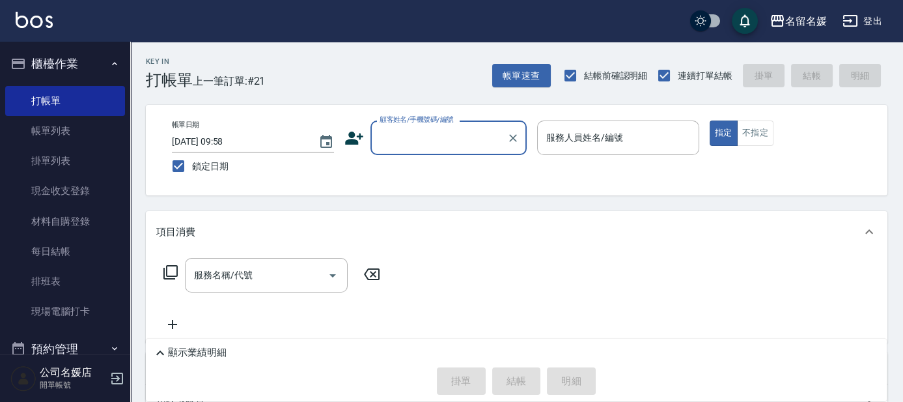
click at [443, 141] on input "顧客姓名/手機號碼/編號" at bounding box center [438, 137] width 125 height 23
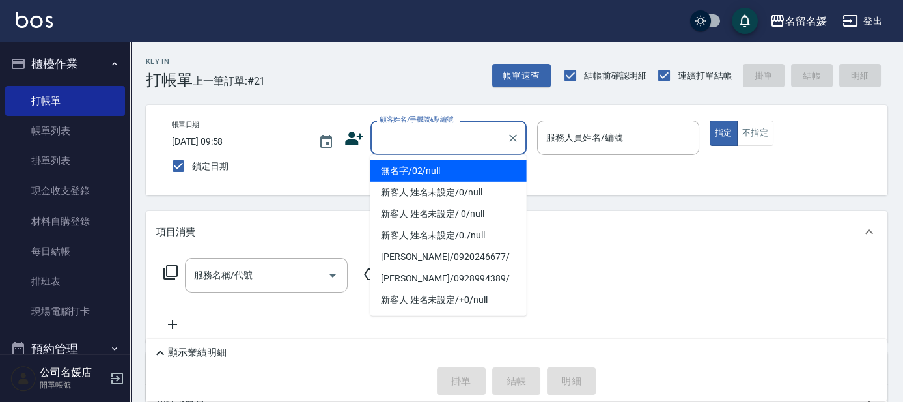
click at [458, 167] on li "無名字/02/null" at bounding box center [448, 170] width 156 height 21
click at [574, 146] on input "服務人員姓名/編號" at bounding box center [618, 137] width 150 height 23
type input "無名字/02/null"
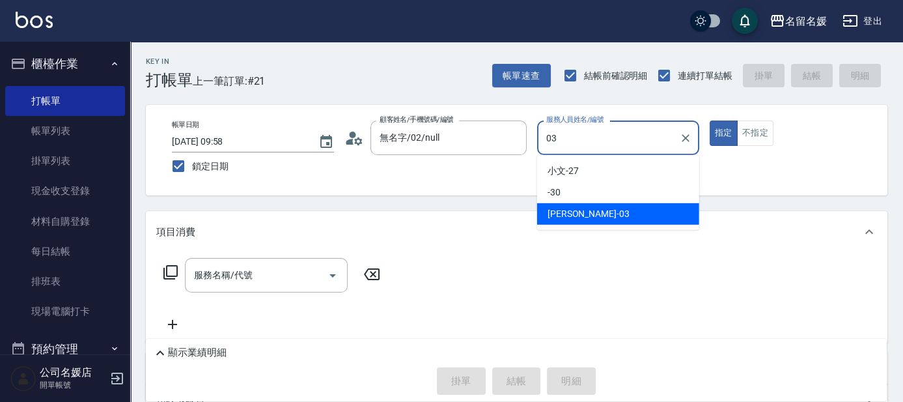
type input "[PERSON_NAME]-03"
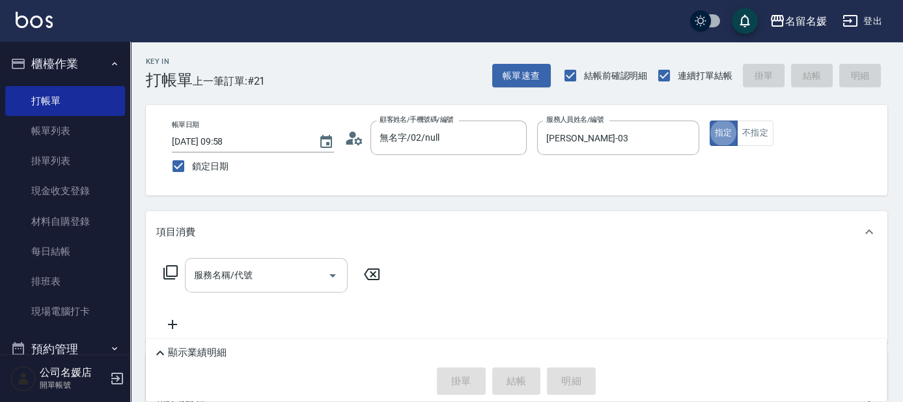
click at [276, 281] on input "服務名稱/代號" at bounding box center [257, 275] width 132 height 23
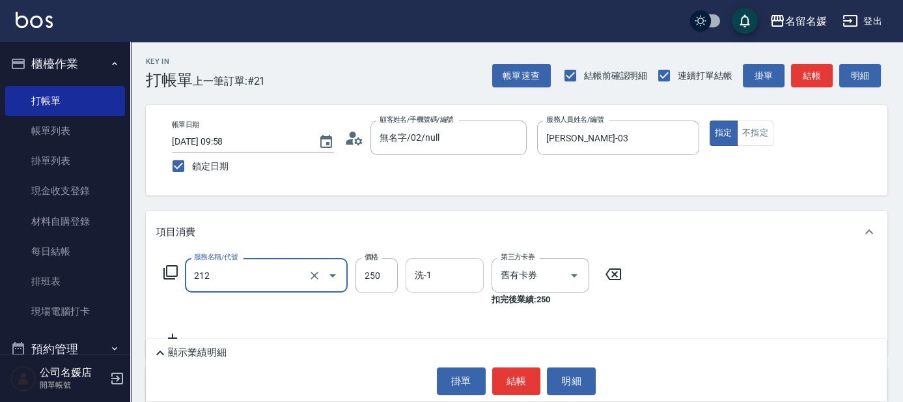
click at [458, 270] on input "洗-1" at bounding box center [445, 275] width 66 height 23
type input "洗髮券-(卡)250(212)"
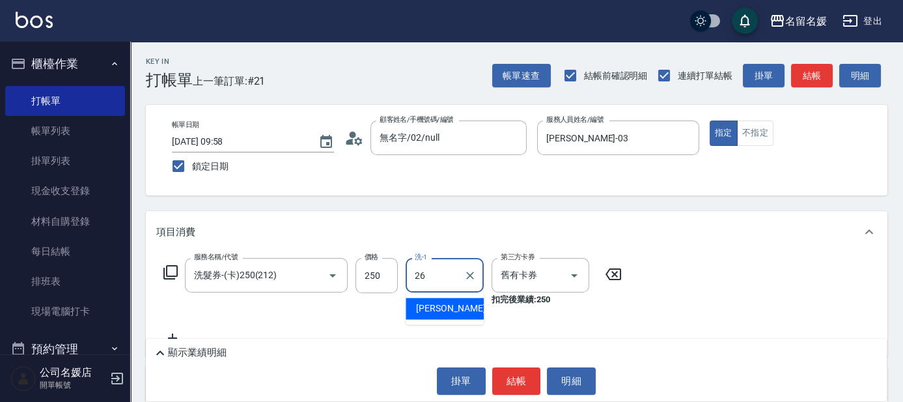
type input "[PERSON_NAME]-26"
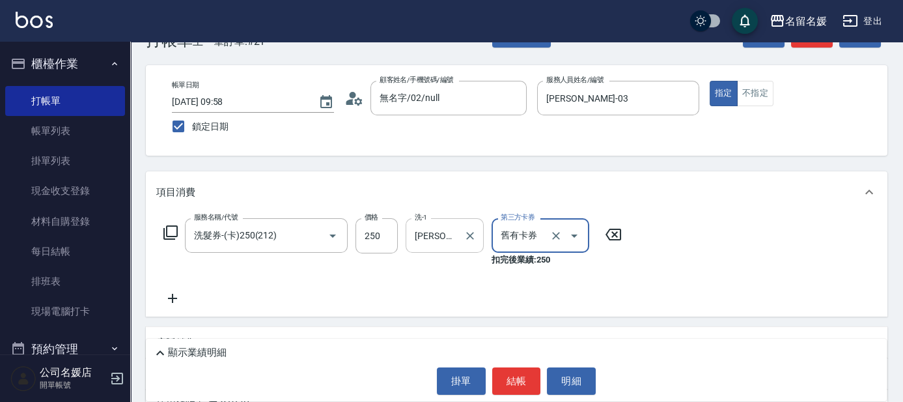
scroll to position [118, 0]
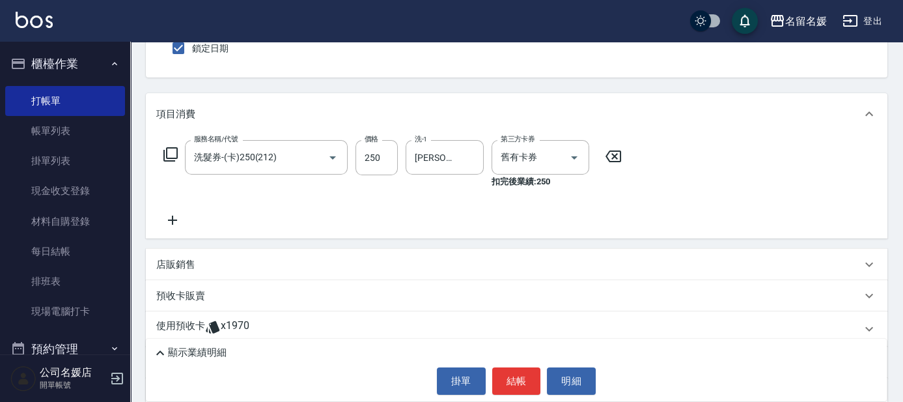
click at [173, 219] on icon at bounding box center [172, 220] width 9 height 9
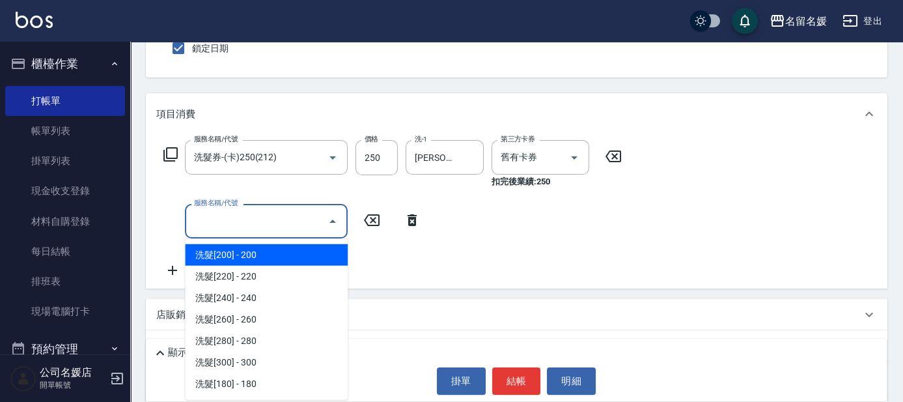
click at [215, 219] on input "服務名稱/代號" at bounding box center [257, 221] width 132 height 23
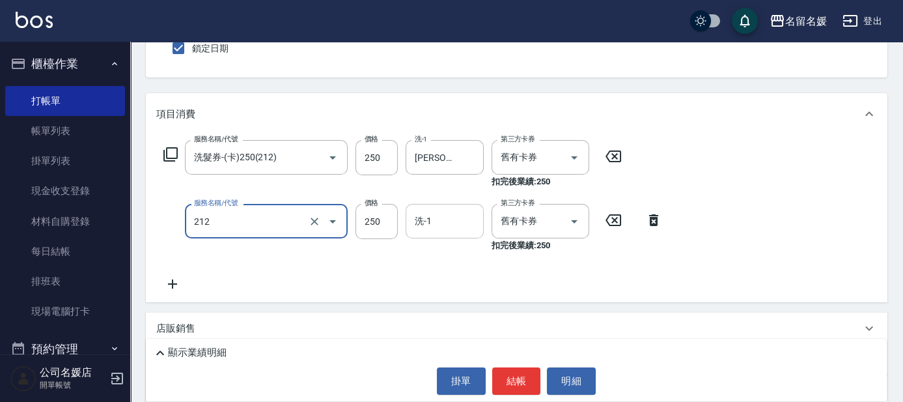
click at [429, 225] on div "洗-1 洗-1" at bounding box center [445, 221] width 78 height 35
type input "洗髮券-(卡)250(212)"
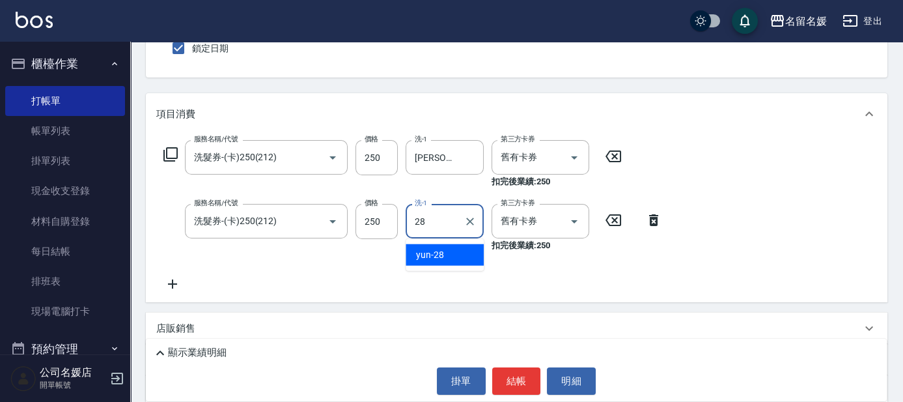
type input "yun-28"
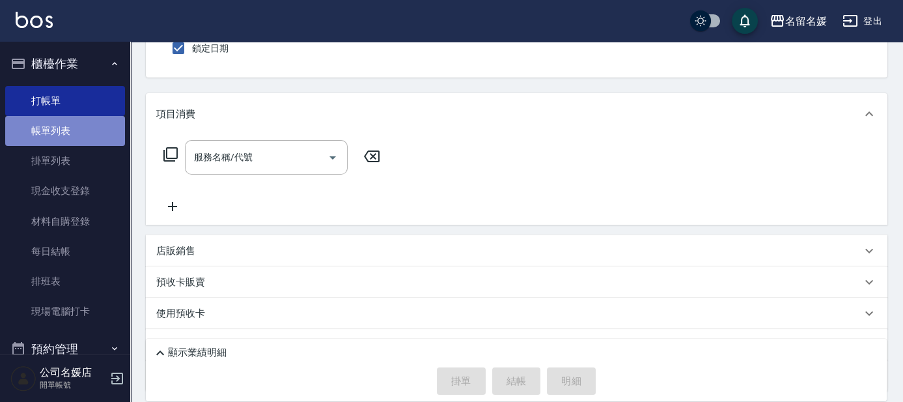
click at [92, 133] on link "帳單列表" at bounding box center [65, 131] width 120 height 30
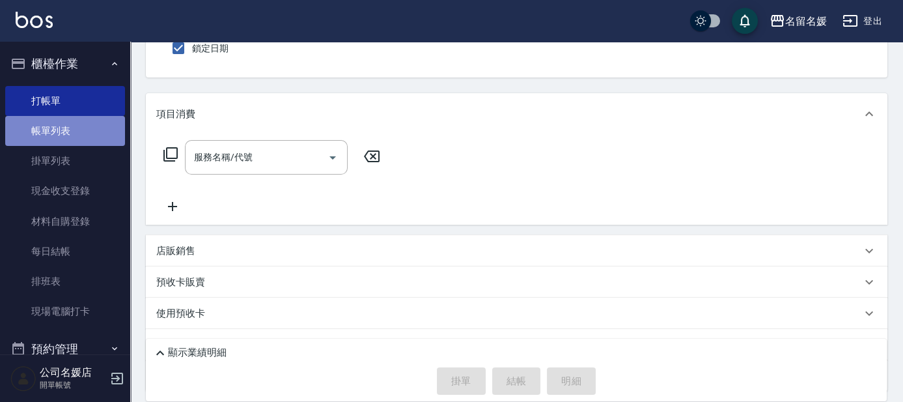
click at [92, 133] on link "帳單列表" at bounding box center [65, 131] width 120 height 30
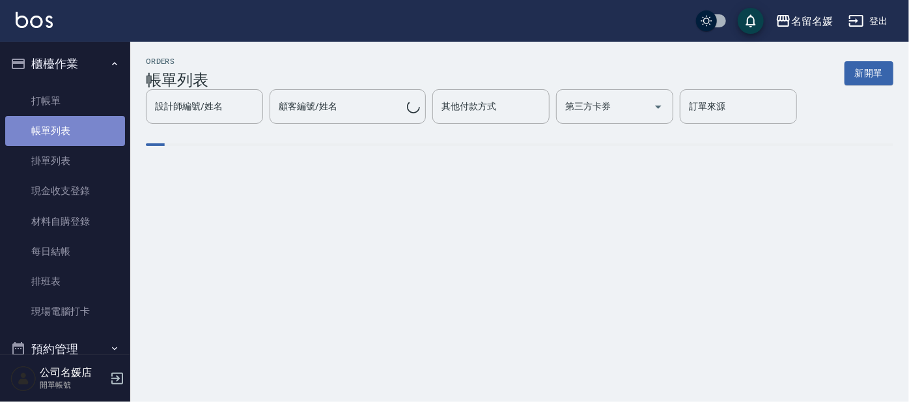
click at [92, 133] on link "帳單列表" at bounding box center [65, 131] width 120 height 30
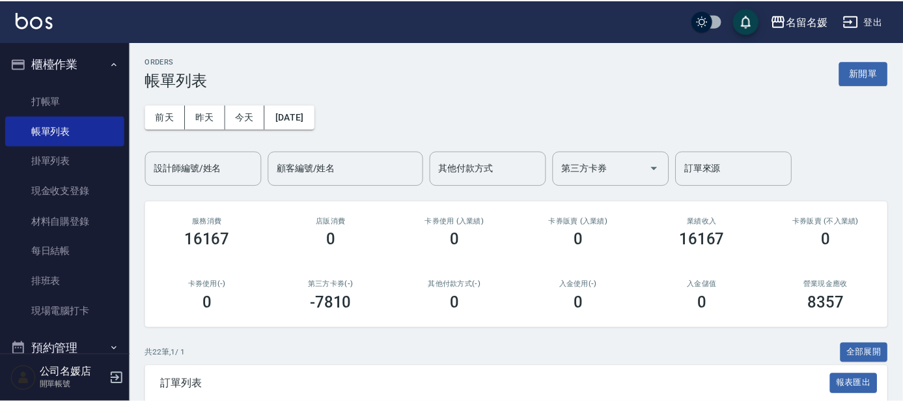
scroll to position [177, 0]
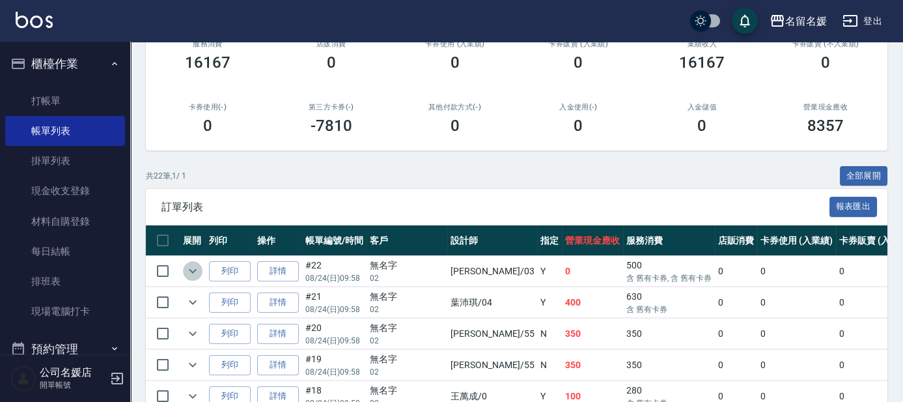
click at [189, 270] on icon "expand row" at bounding box center [193, 271] width 8 height 5
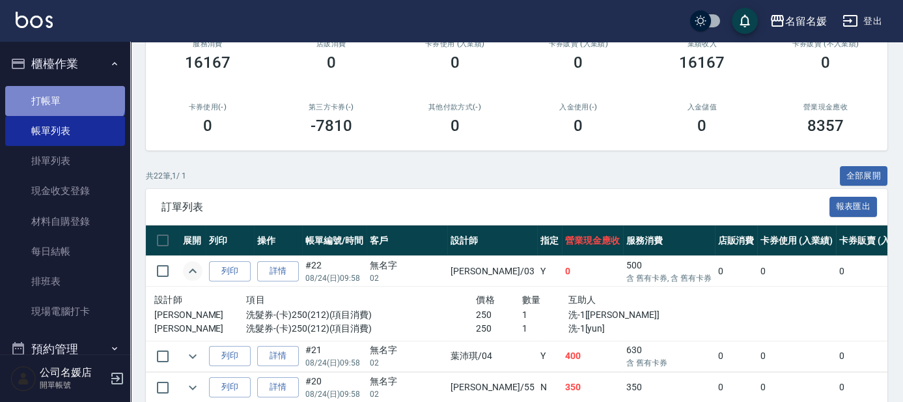
click at [64, 94] on link "打帳單" at bounding box center [65, 101] width 120 height 30
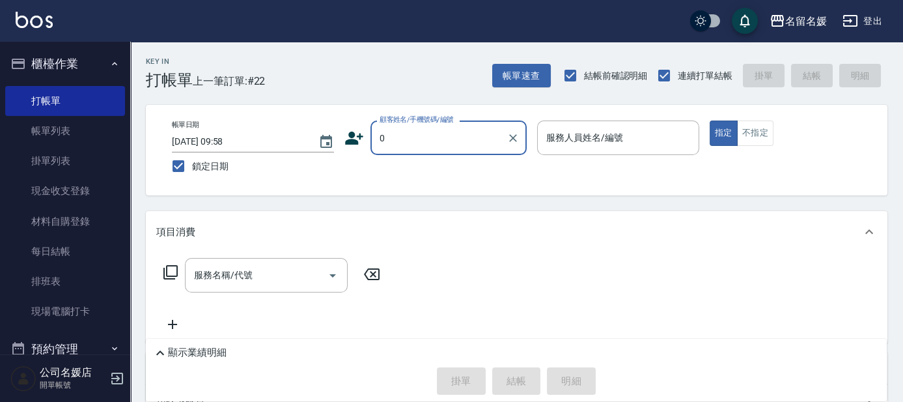
type input "0"
type input "04"
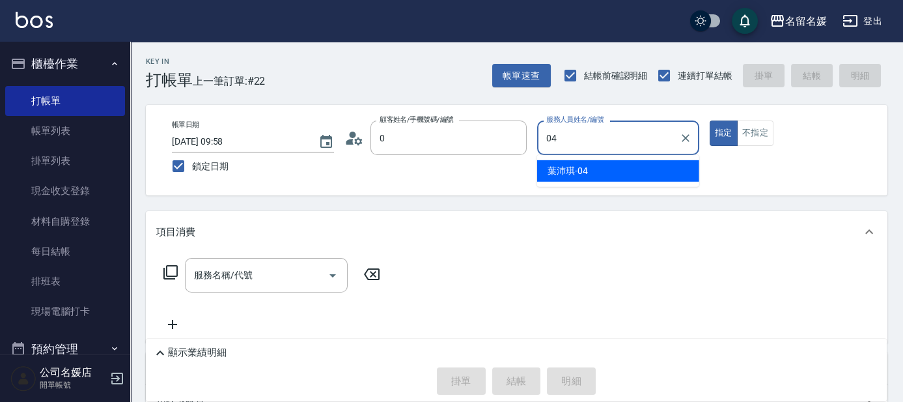
type input "無名字/02/null"
type input "04"
type button "true"
type input "[PERSON_NAME]-04"
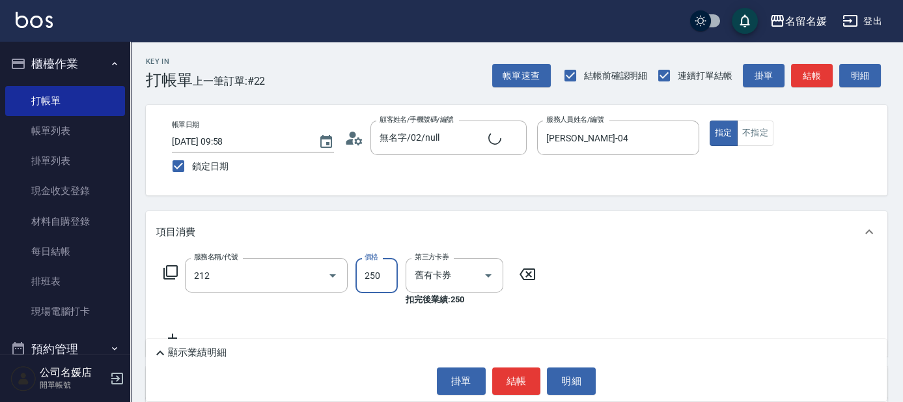
type input "洗髮券-(卡)250(212)"
type input "新客人 姓名未設定/0/null"
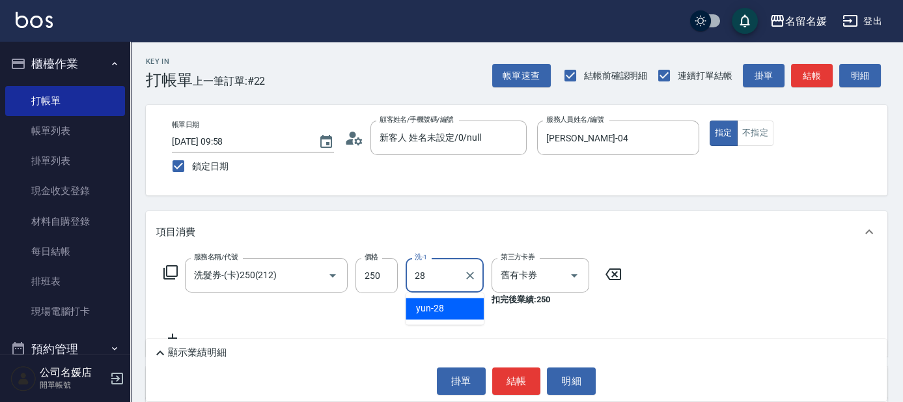
type input "yun-28"
